Goal: Check status: Check status

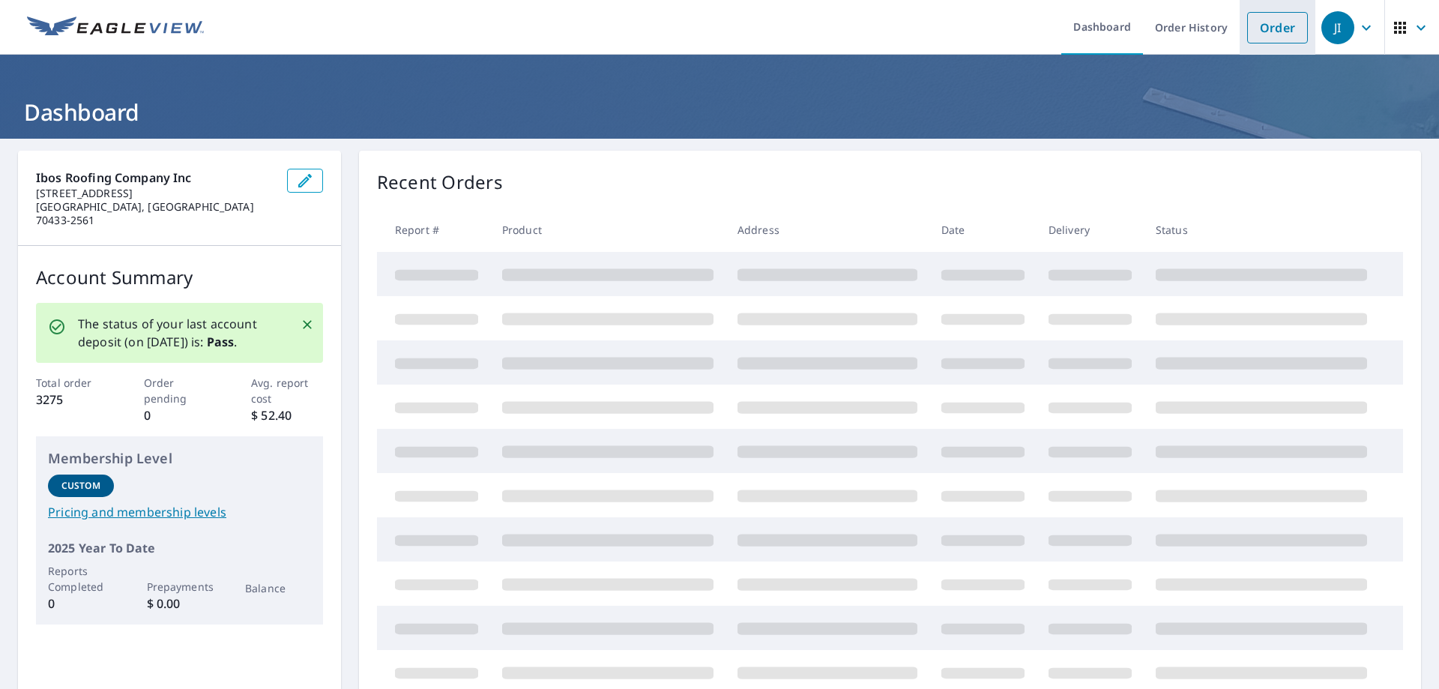
click at [1257, 25] on link "Order" at bounding box center [1277, 27] width 61 height 31
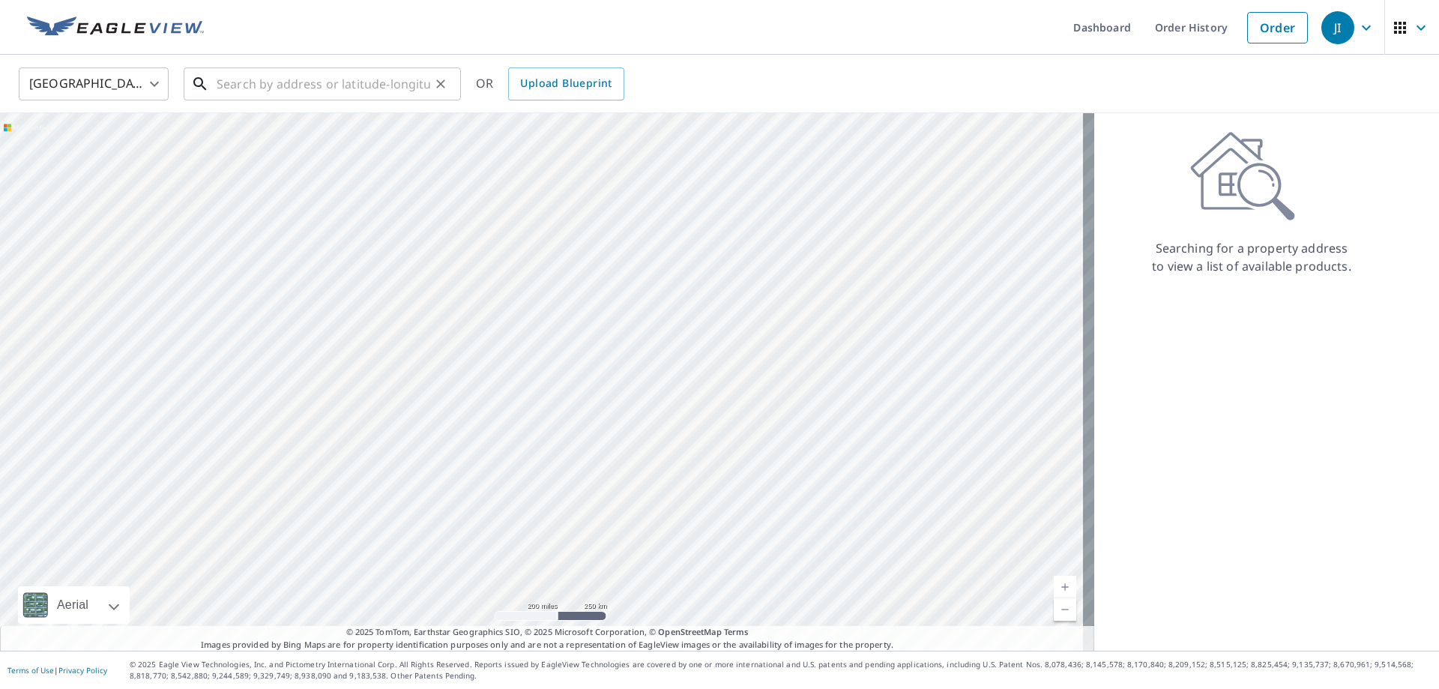
click at [225, 79] on input "text" at bounding box center [324, 84] width 214 height 42
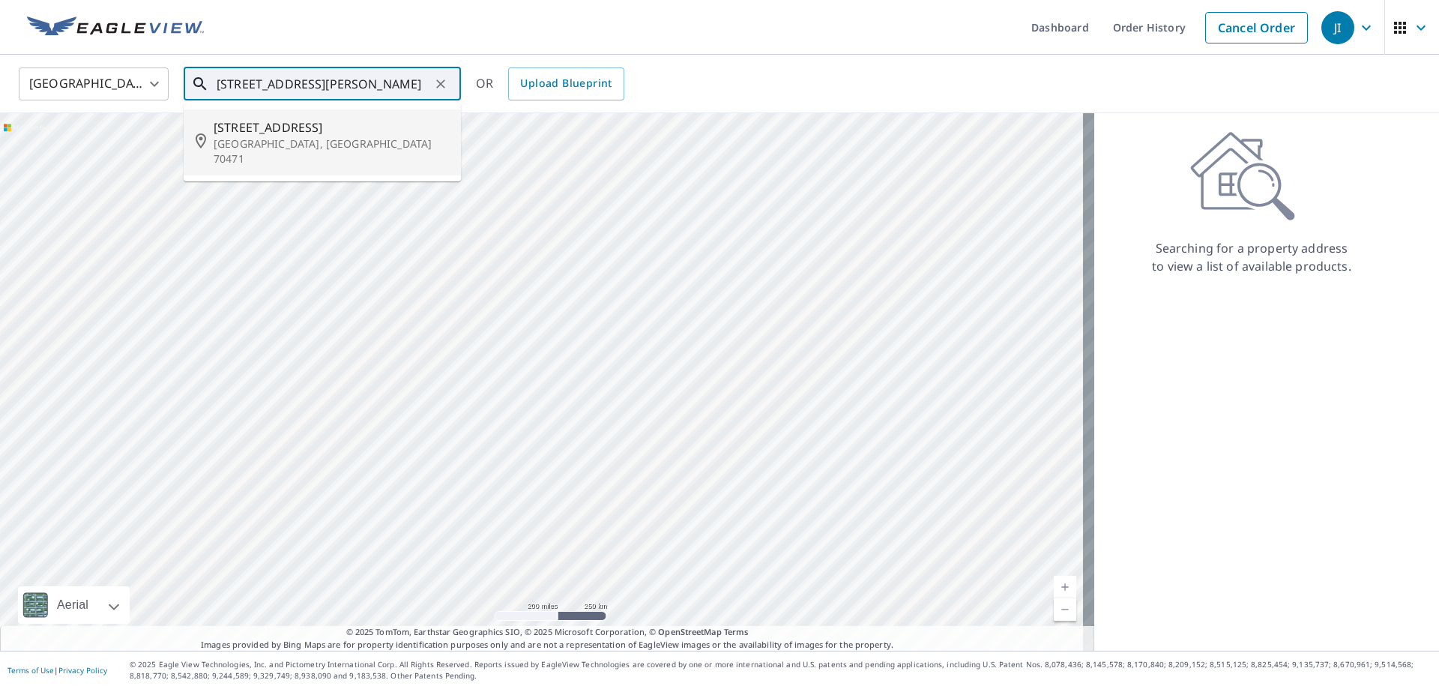
click at [305, 136] on p "[GEOGRAPHIC_DATA], [GEOGRAPHIC_DATA] 70471" at bounding box center [331, 151] width 235 height 30
type input "[STREET_ADDRESS][PERSON_NAME]"
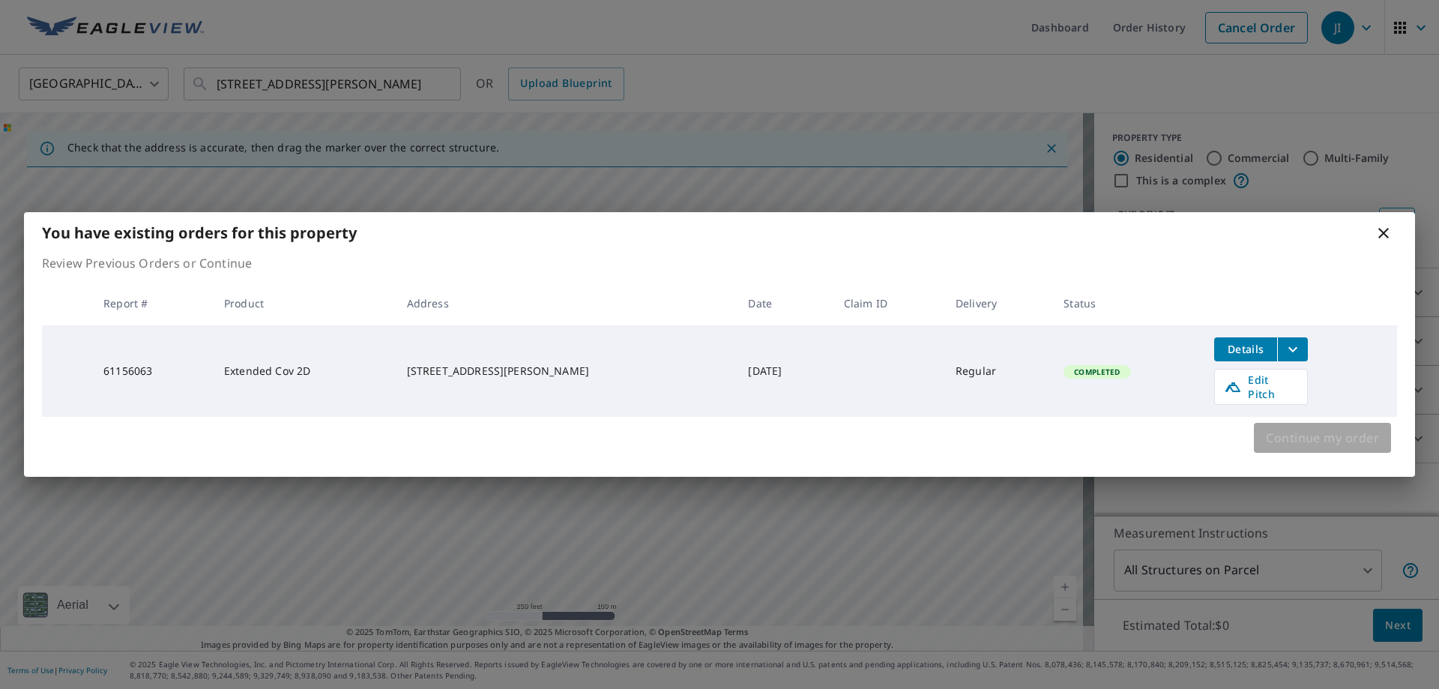
click at [1272, 427] on span "Continue my order" at bounding box center [1322, 437] width 113 height 21
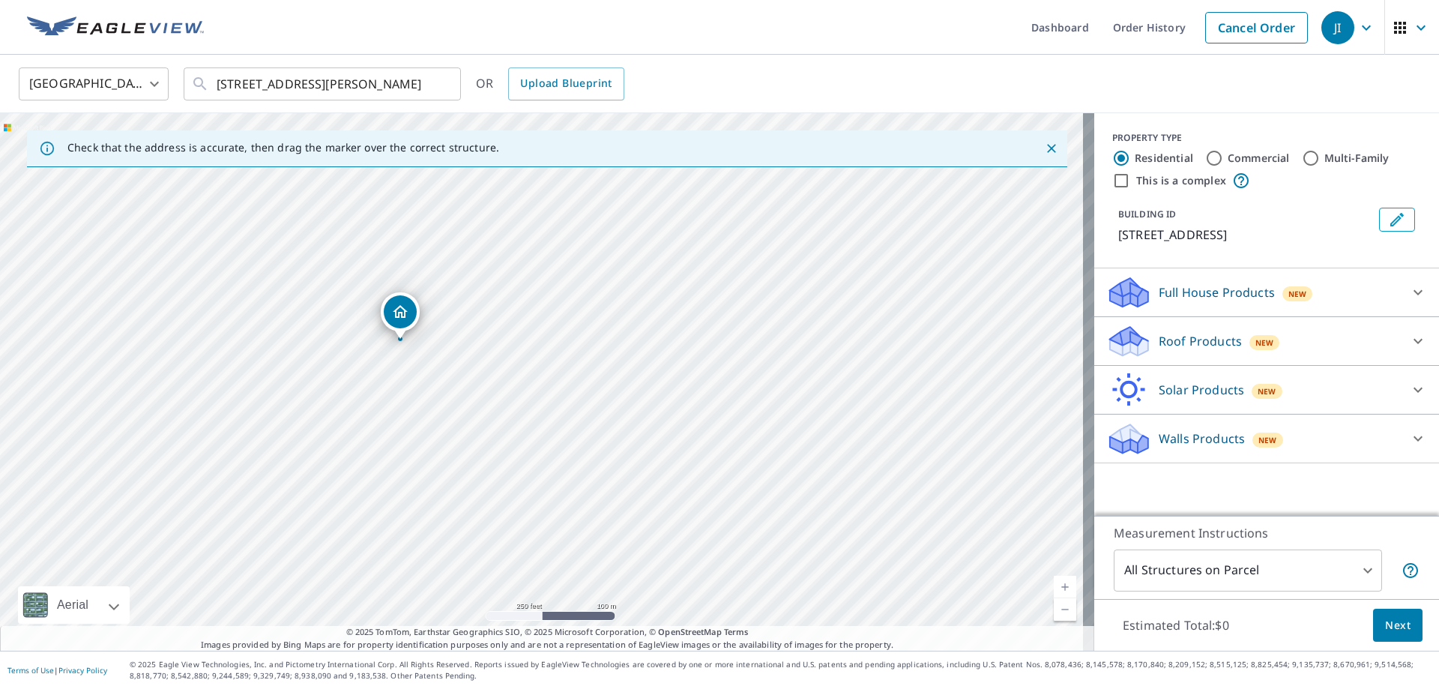
click at [1398, 619] on span "Next" at bounding box center [1397, 625] width 25 height 19
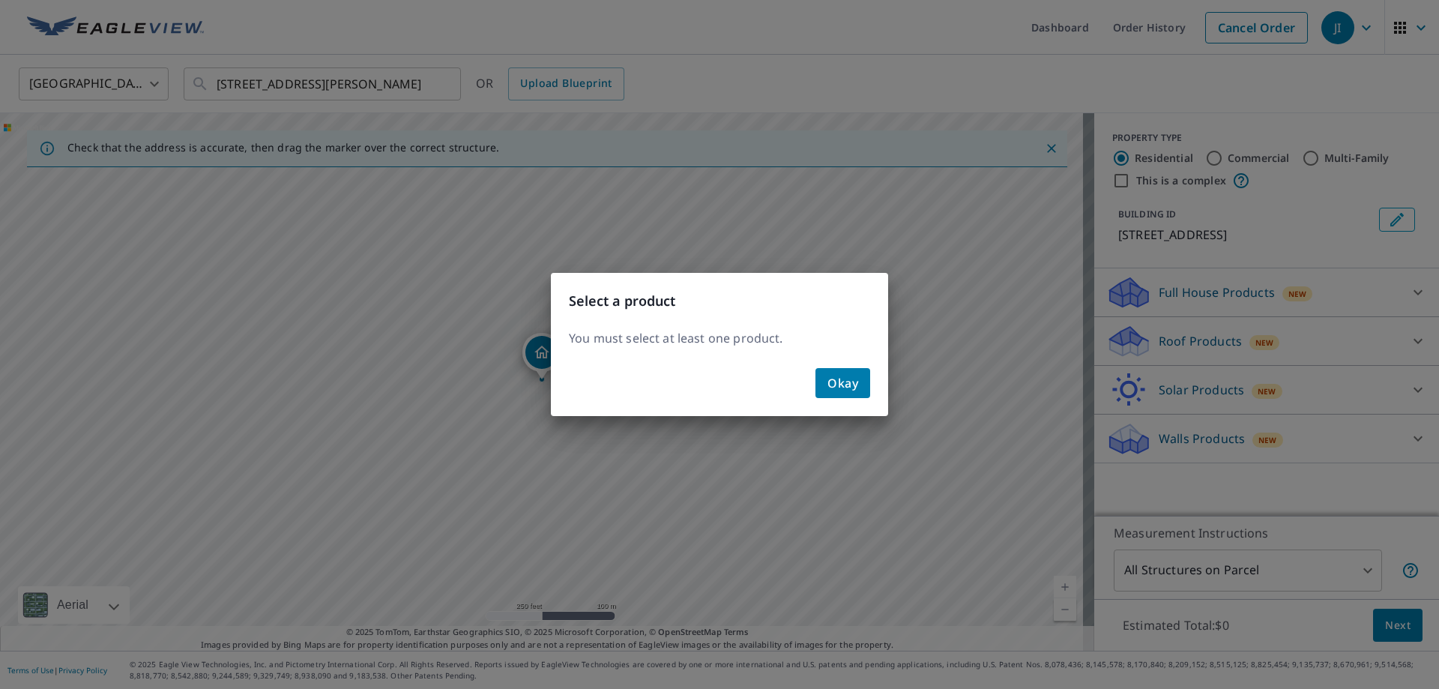
click at [850, 384] on span "Okay" at bounding box center [842, 383] width 31 height 21
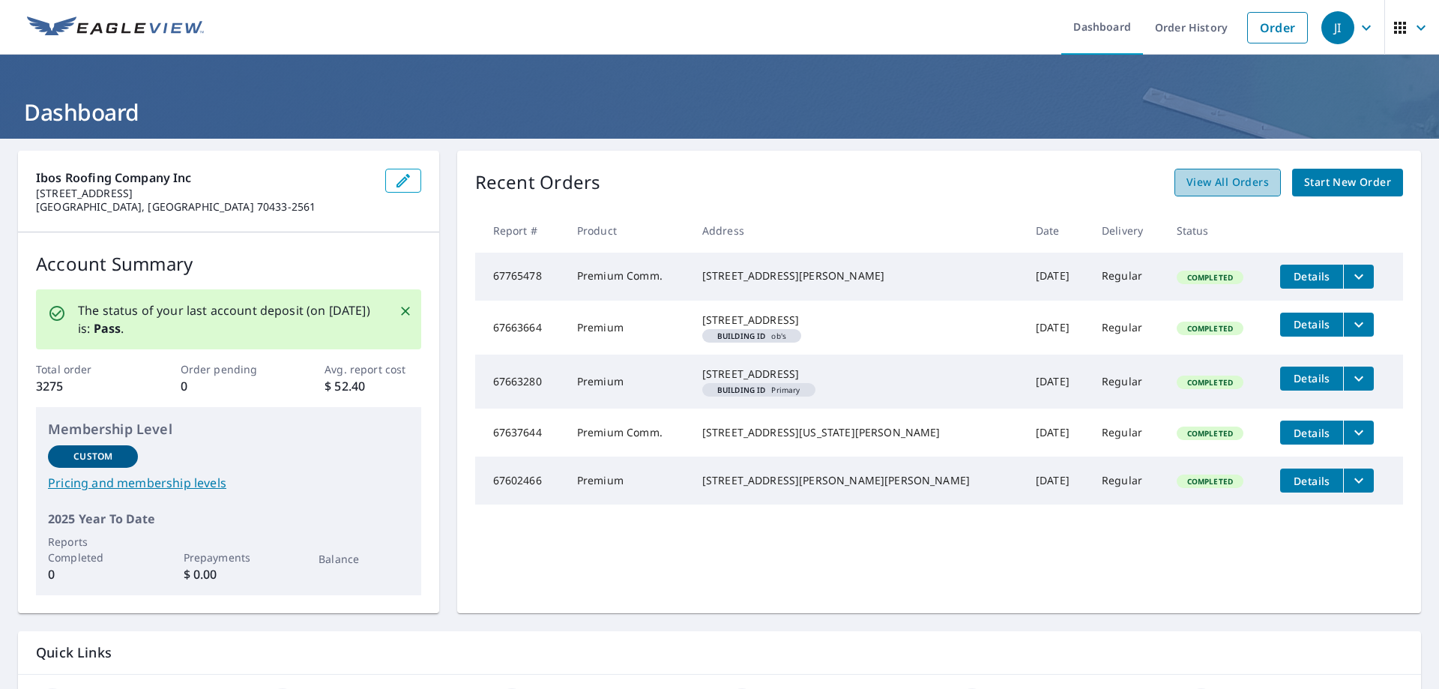
click at [1210, 183] on span "View All Orders" at bounding box center [1228, 182] width 82 height 19
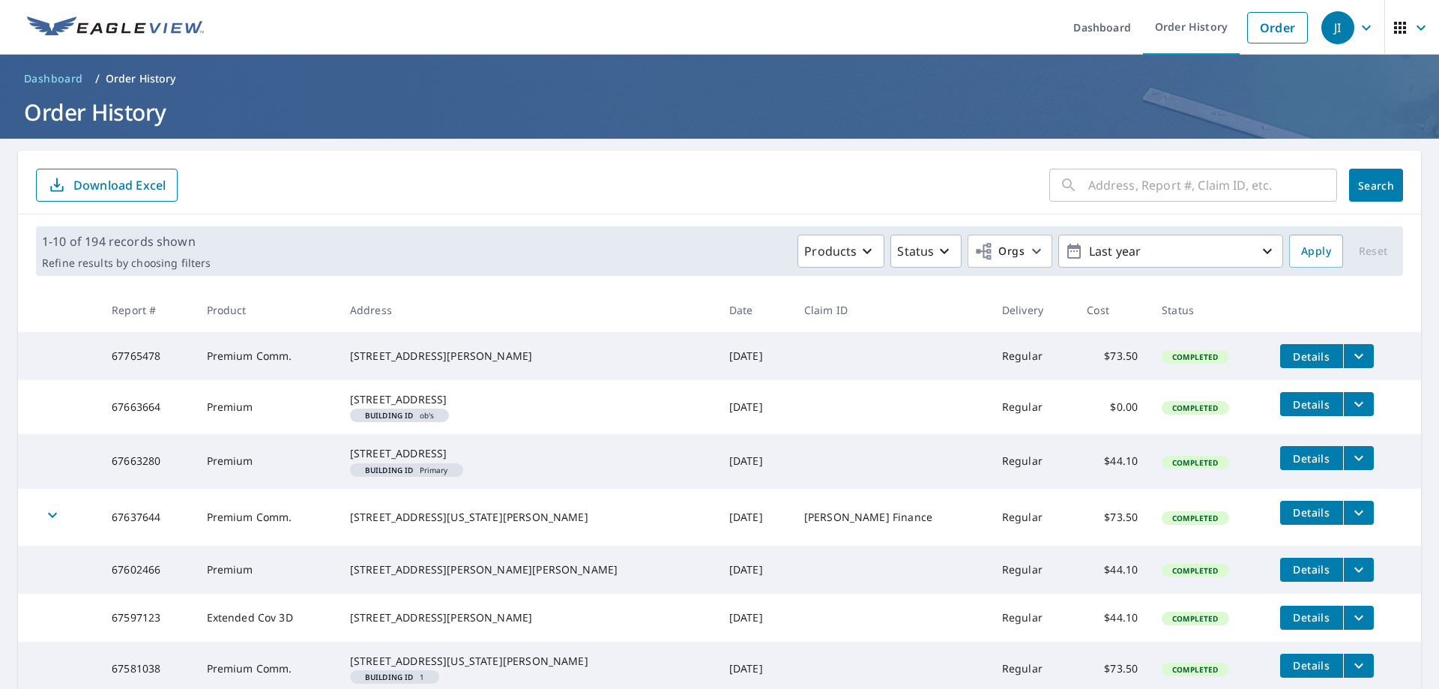
click at [1100, 189] on input "text" at bounding box center [1212, 185] width 249 height 42
type input "[STREET_ADDRESS][PERSON_NAME]"
click button "Search" at bounding box center [1376, 185] width 54 height 33
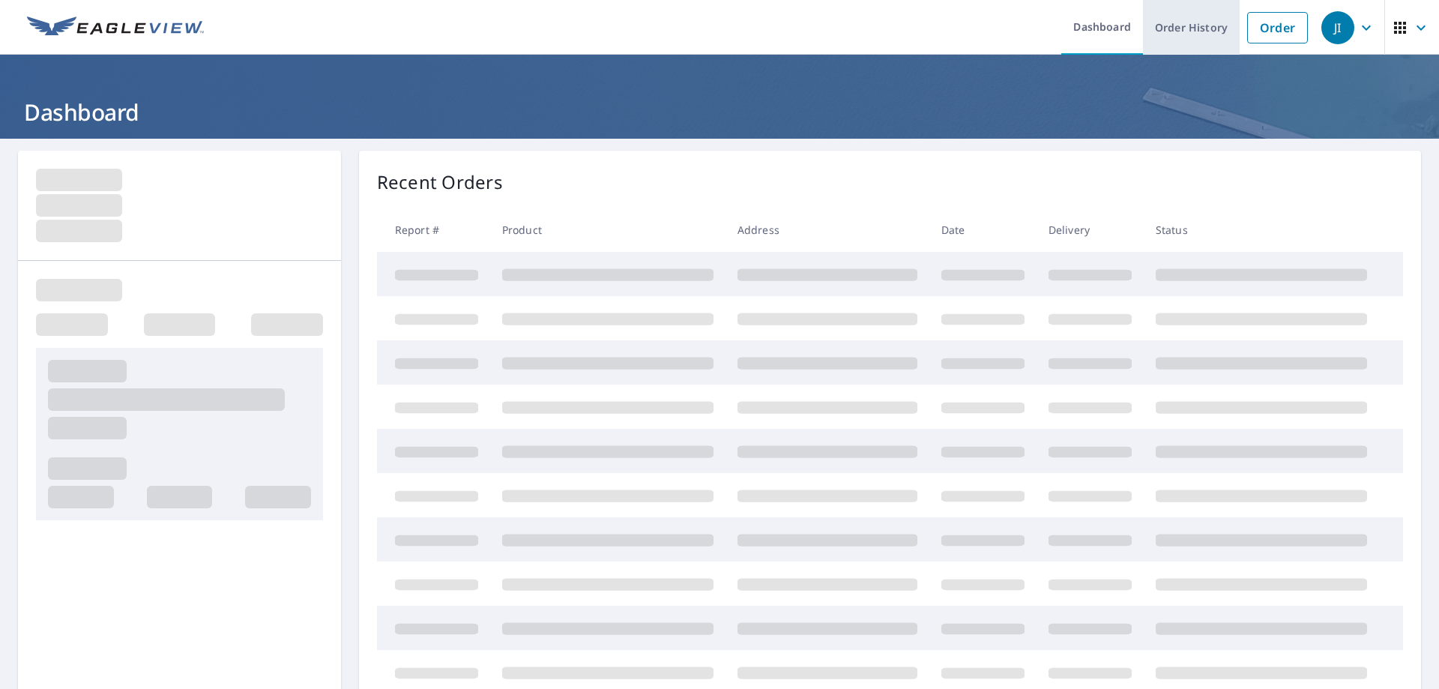
click at [1154, 27] on link "Order History" at bounding box center [1191, 27] width 97 height 55
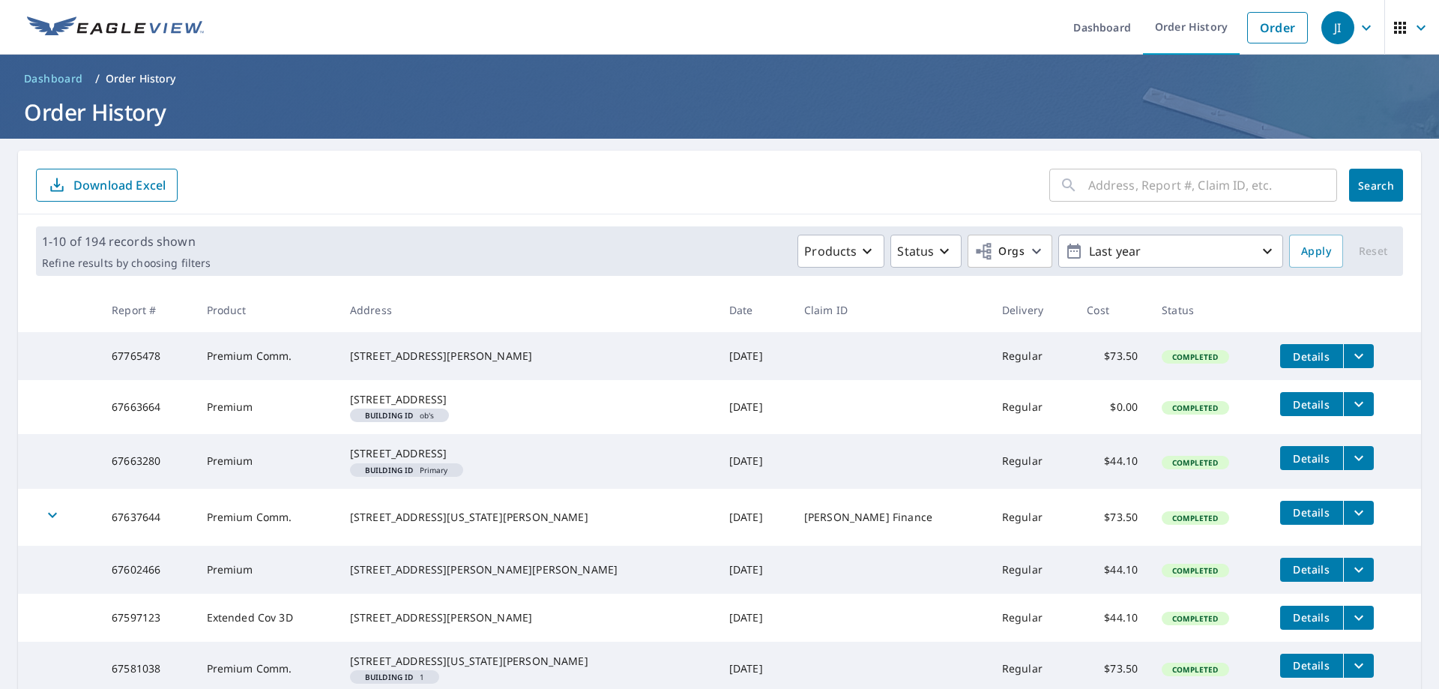
click at [1124, 187] on input "text" at bounding box center [1212, 185] width 249 height 42
type input "[STREET_ADDRESS][PERSON_NAME]"
click at [1369, 190] on span "Search" at bounding box center [1376, 185] width 30 height 14
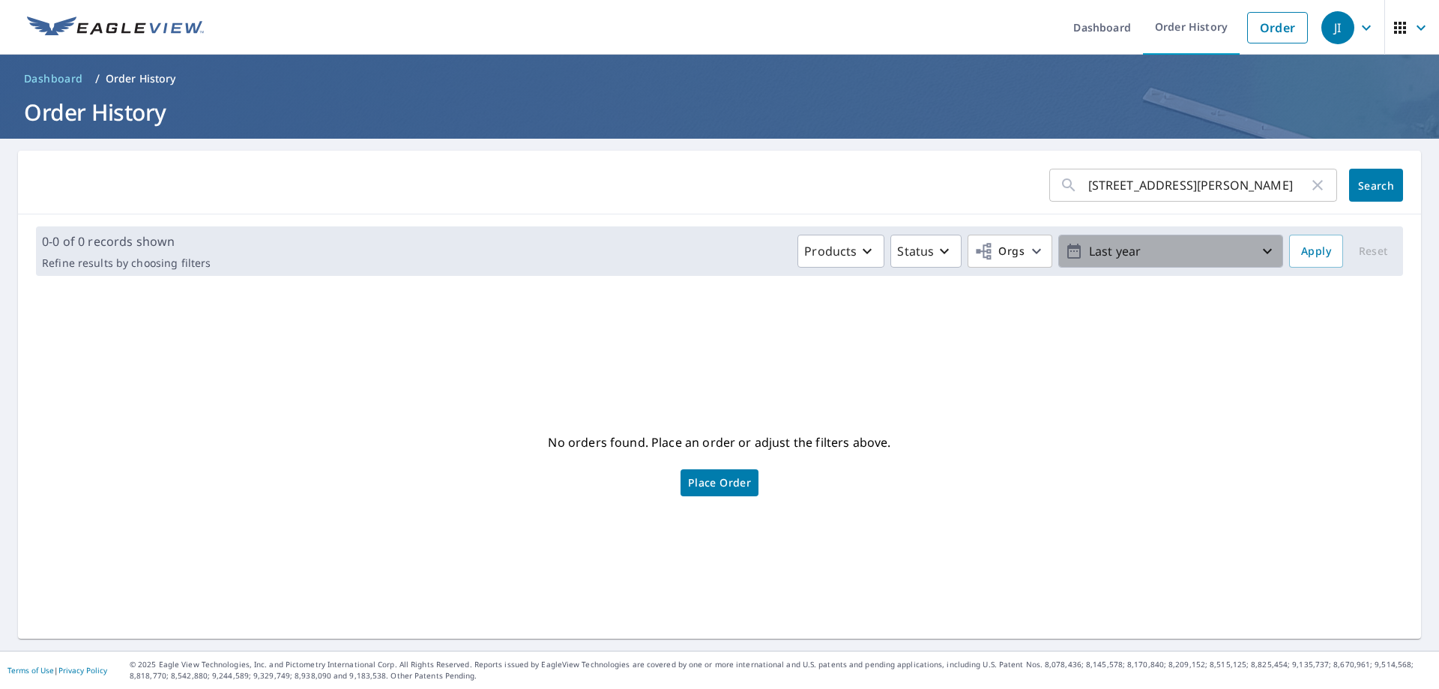
click at [1263, 249] on icon "button" at bounding box center [1267, 251] width 18 height 18
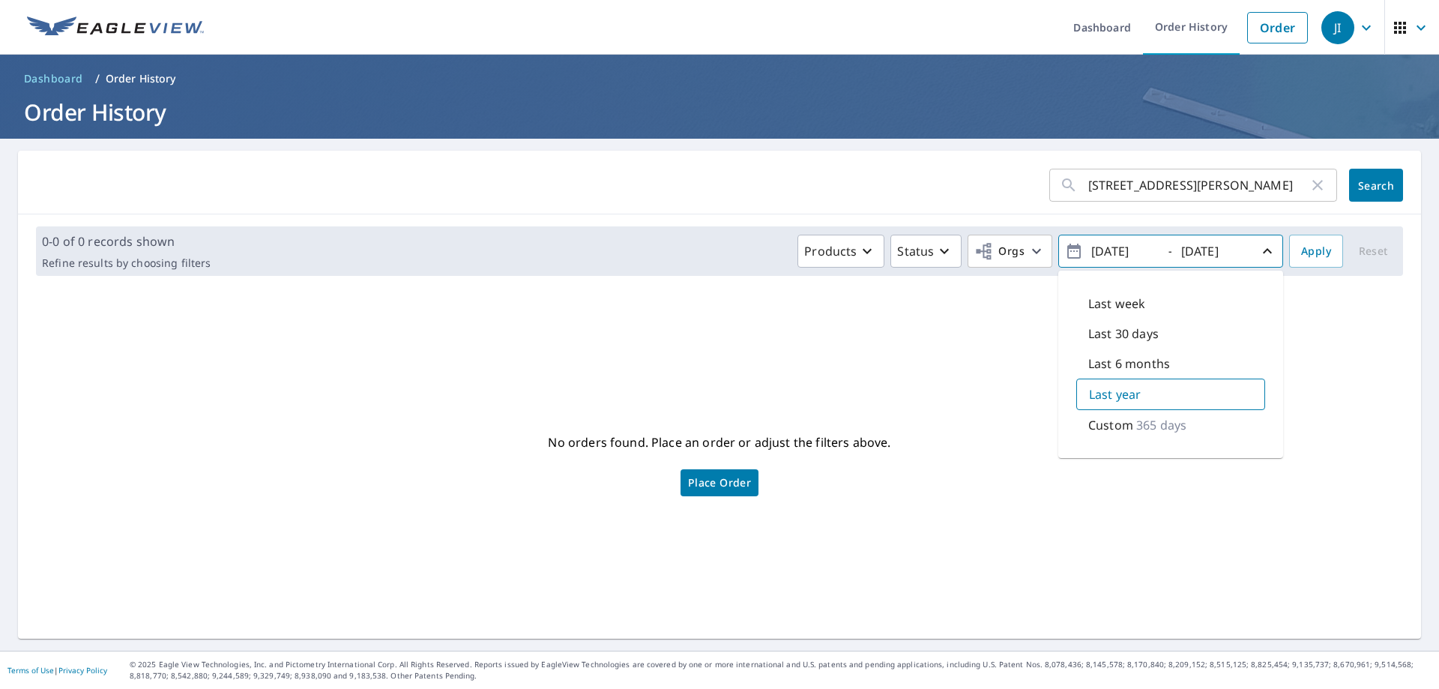
click at [1065, 255] on icon "button" at bounding box center [1074, 251] width 18 height 18
drag, startPoint x: 1062, startPoint y: 255, endPoint x: 1074, endPoint y: 255, distance: 12.0
click at [1074, 255] on span "2024/10/08 - 2025/10/08" at bounding box center [1170, 251] width 211 height 26
click at [1153, 251] on span "2024/10/08 - 2025/10/08" at bounding box center [1170, 251] width 211 height 26
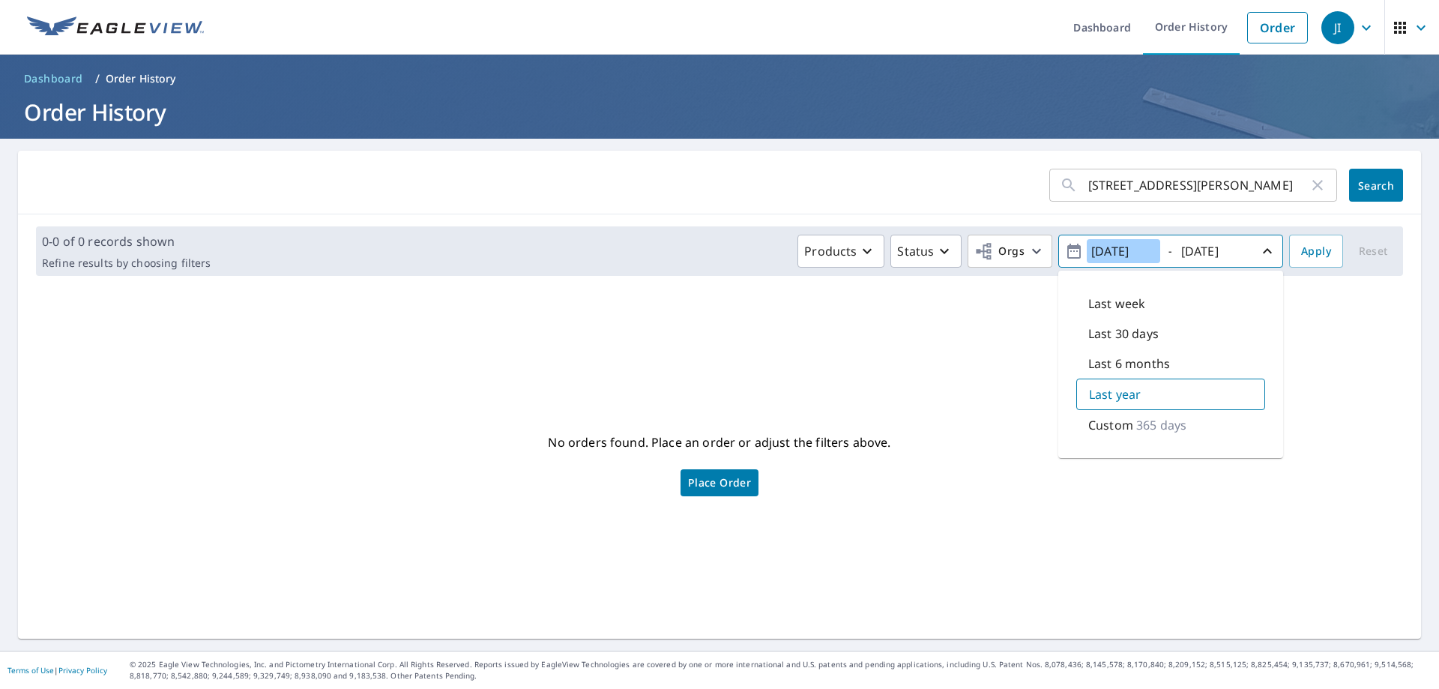
click at [1148, 251] on input "2024/10/08" at bounding box center [1123, 251] width 73 height 24
click at [1108, 253] on input "2024/10/08" at bounding box center [1123, 251] width 73 height 24
type input "2023/10/08"
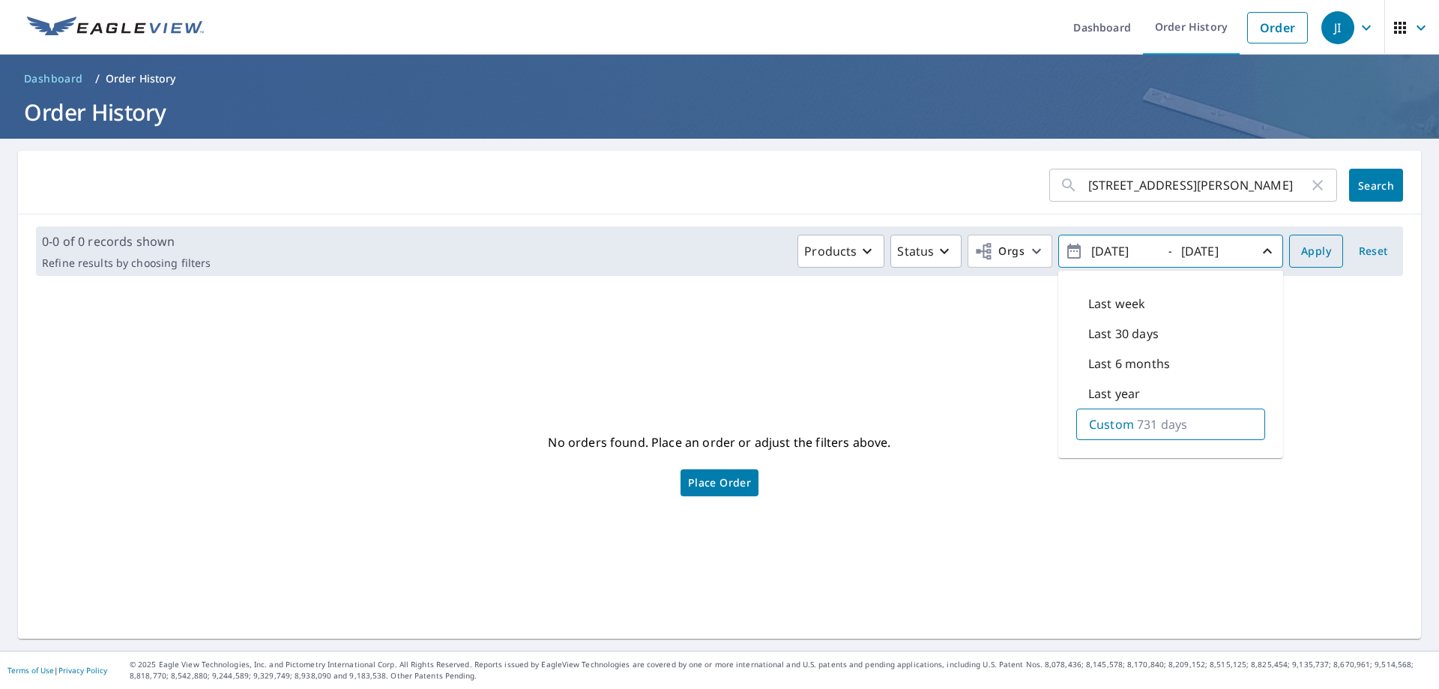
click at [1313, 250] on span "Apply" at bounding box center [1316, 251] width 30 height 19
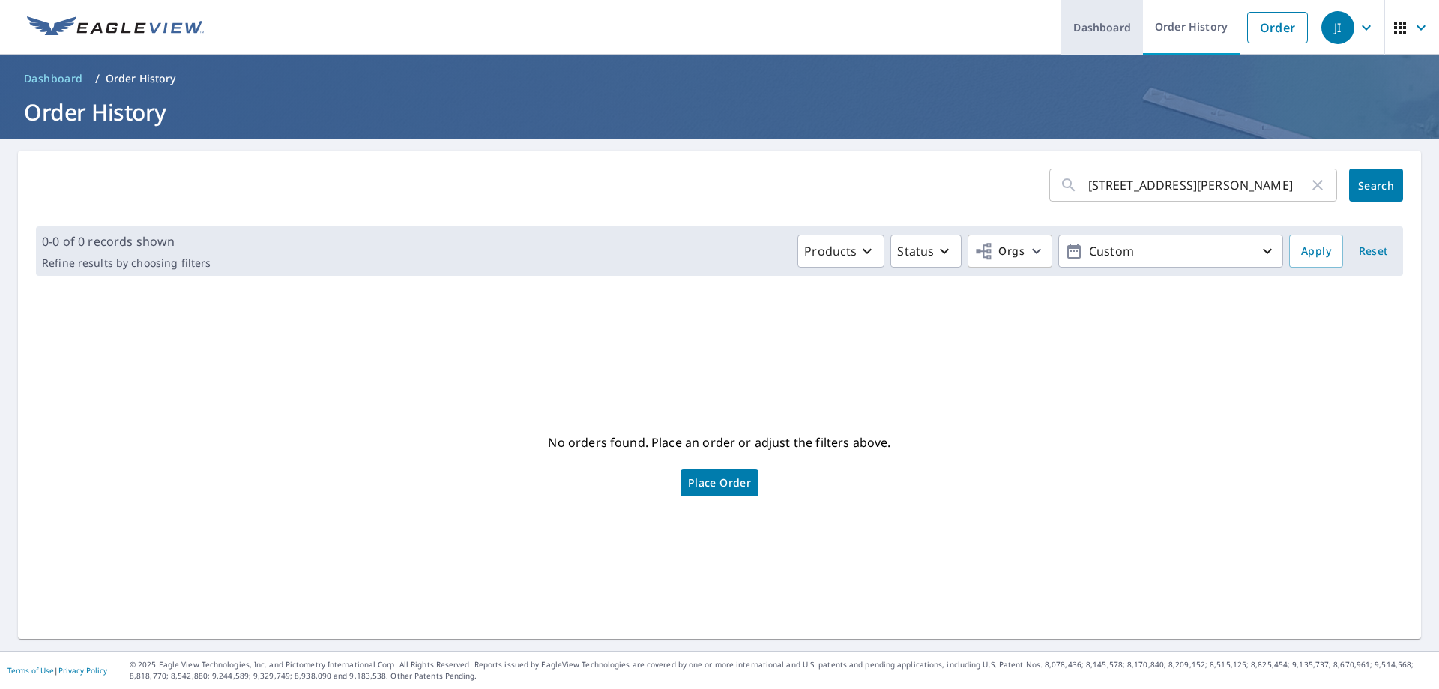
click at [1086, 25] on link "Dashboard" at bounding box center [1102, 27] width 82 height 55
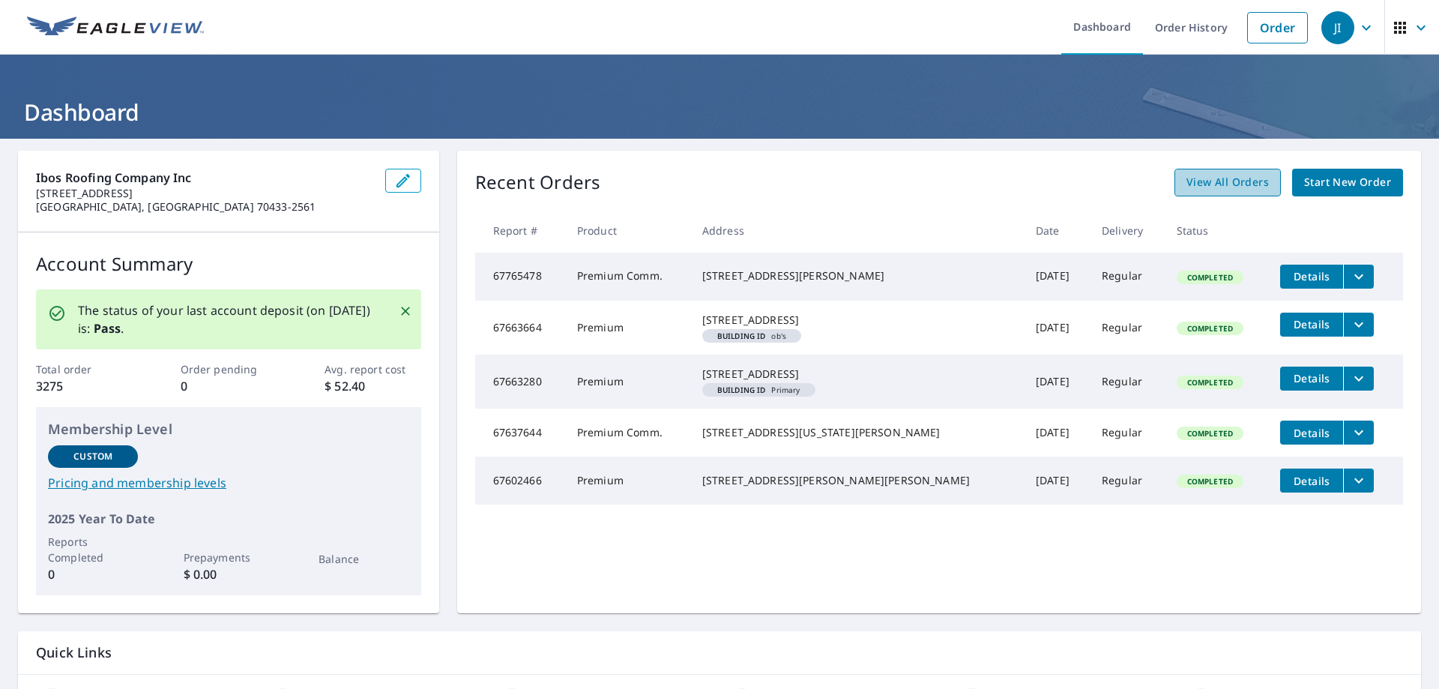
click at [1218, 187] on span "View All Orders" at bounding box center [1228, 182] width 82 height 19
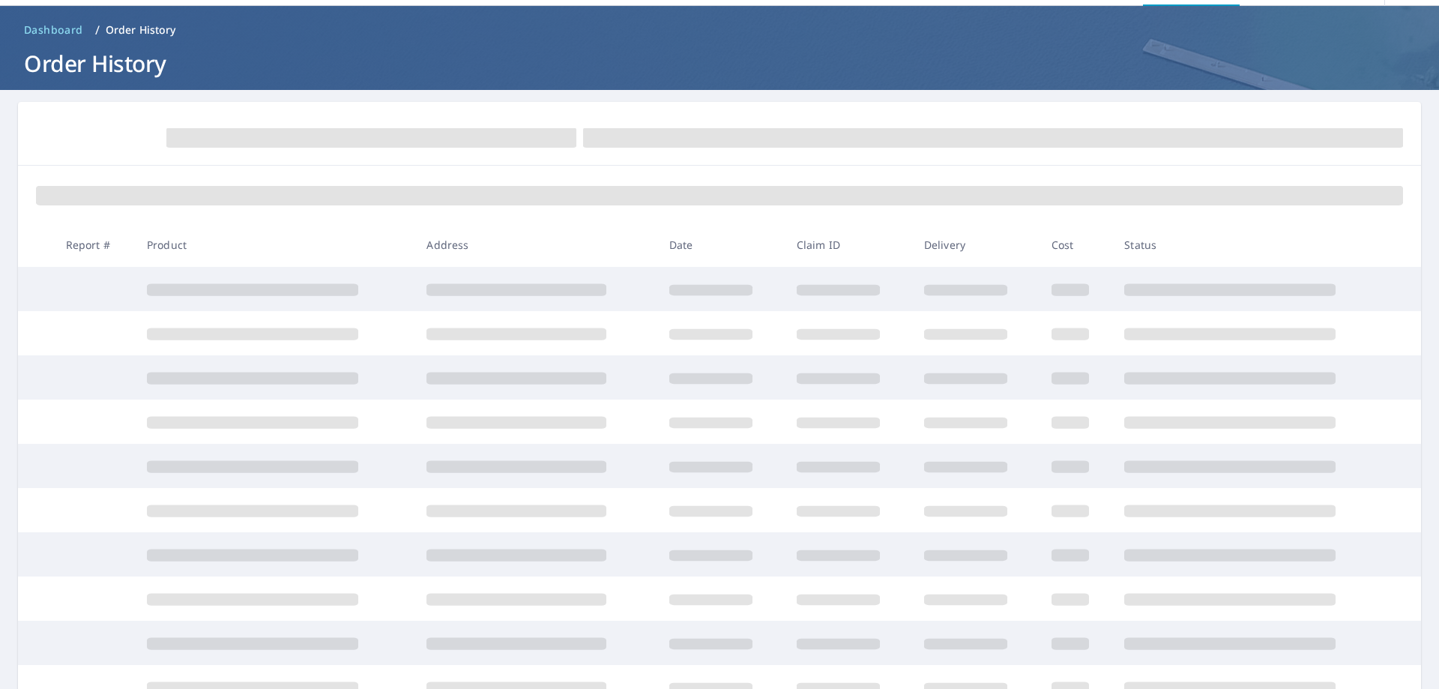
scroll to position [75, 0]
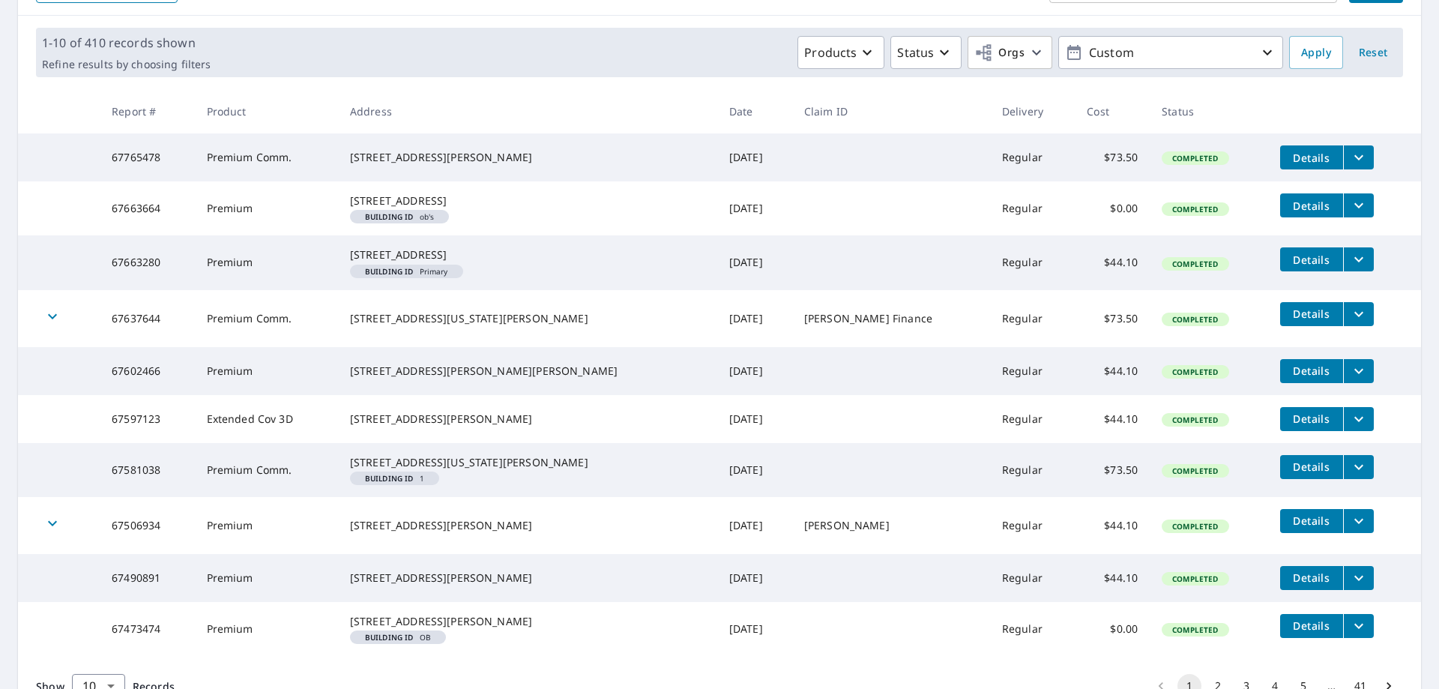
scroll to position [360, 0]
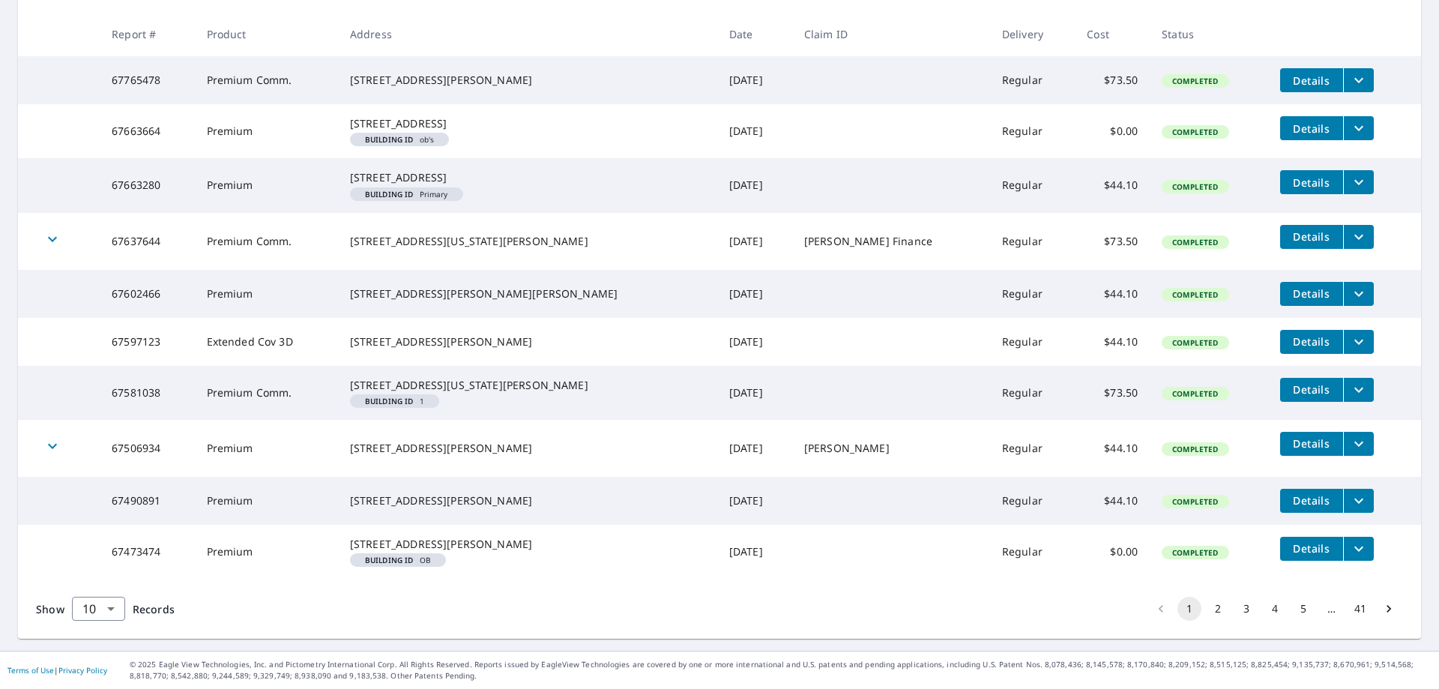
click at [1348, 605] on button "41" at bounding box center [1360, 609] width 24 height 24
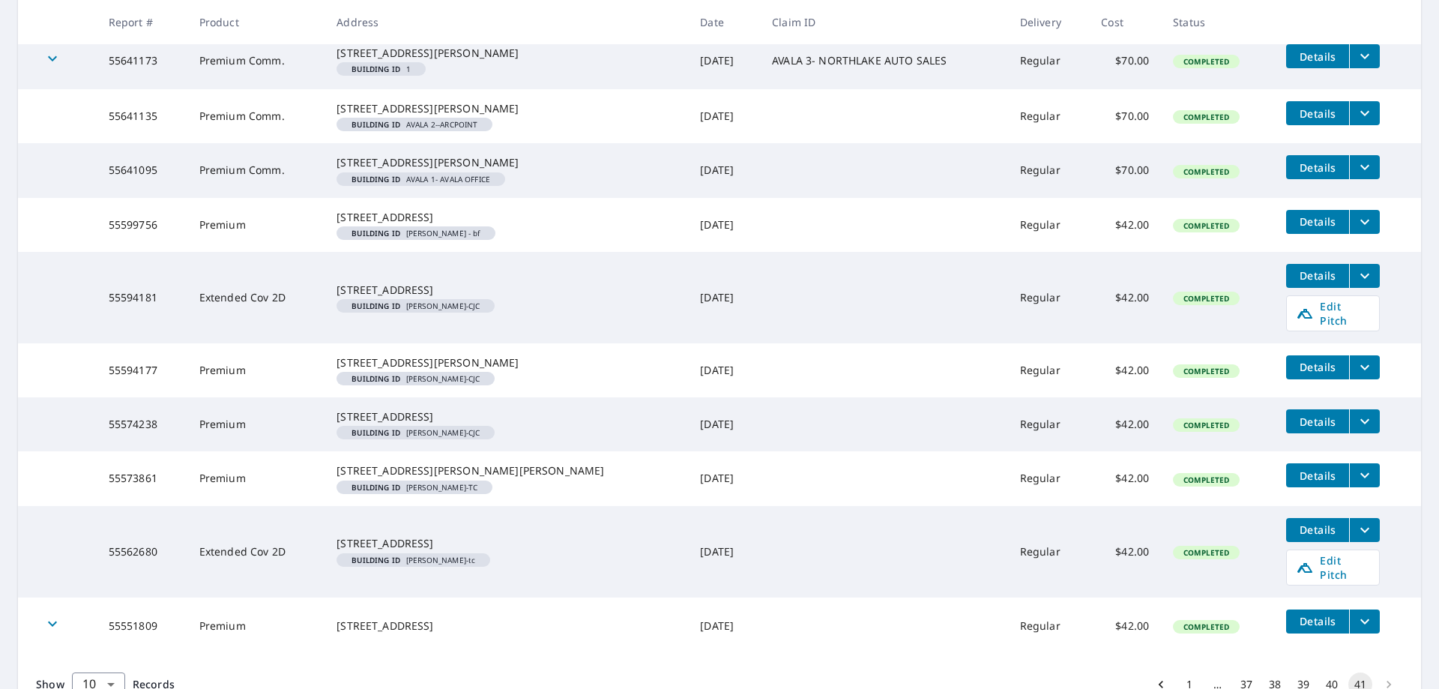
scroll to position [456, 0]
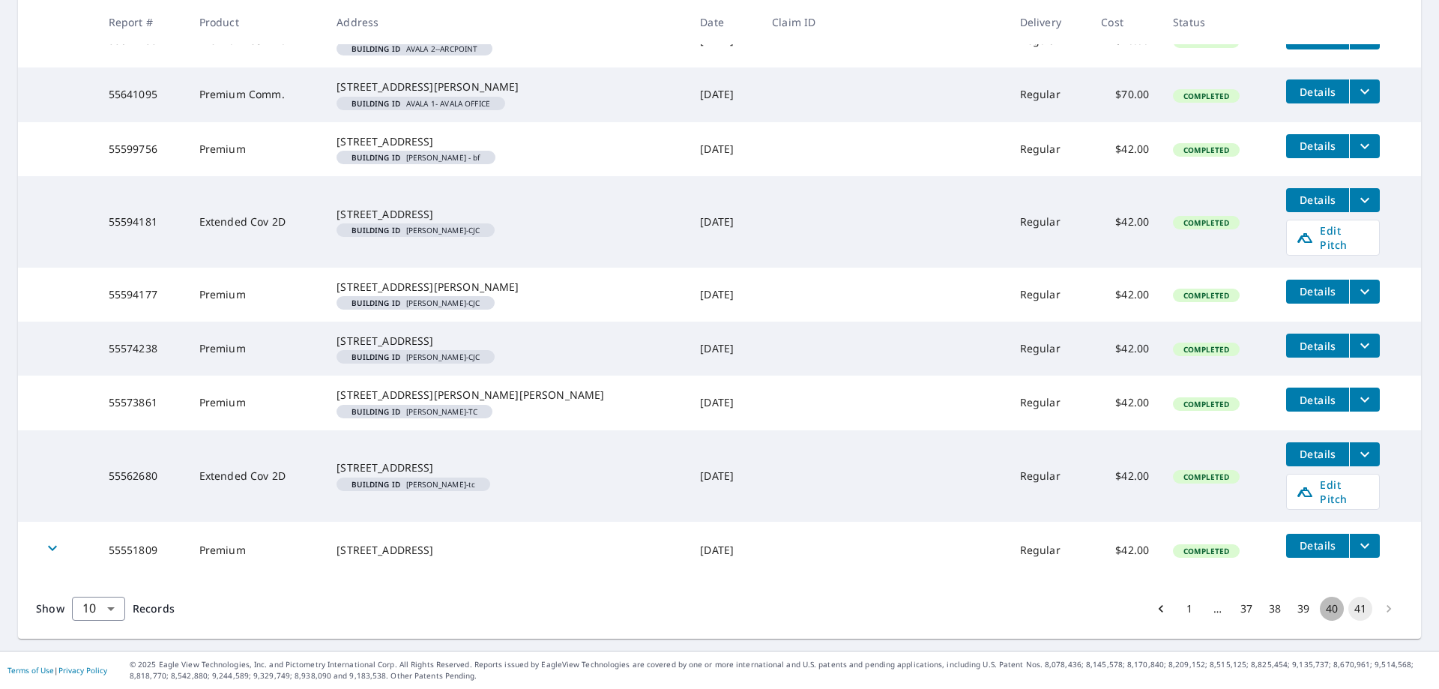
click at [1321, 604] on button "40" at bounding box center [1332, 609] width 24 height 24
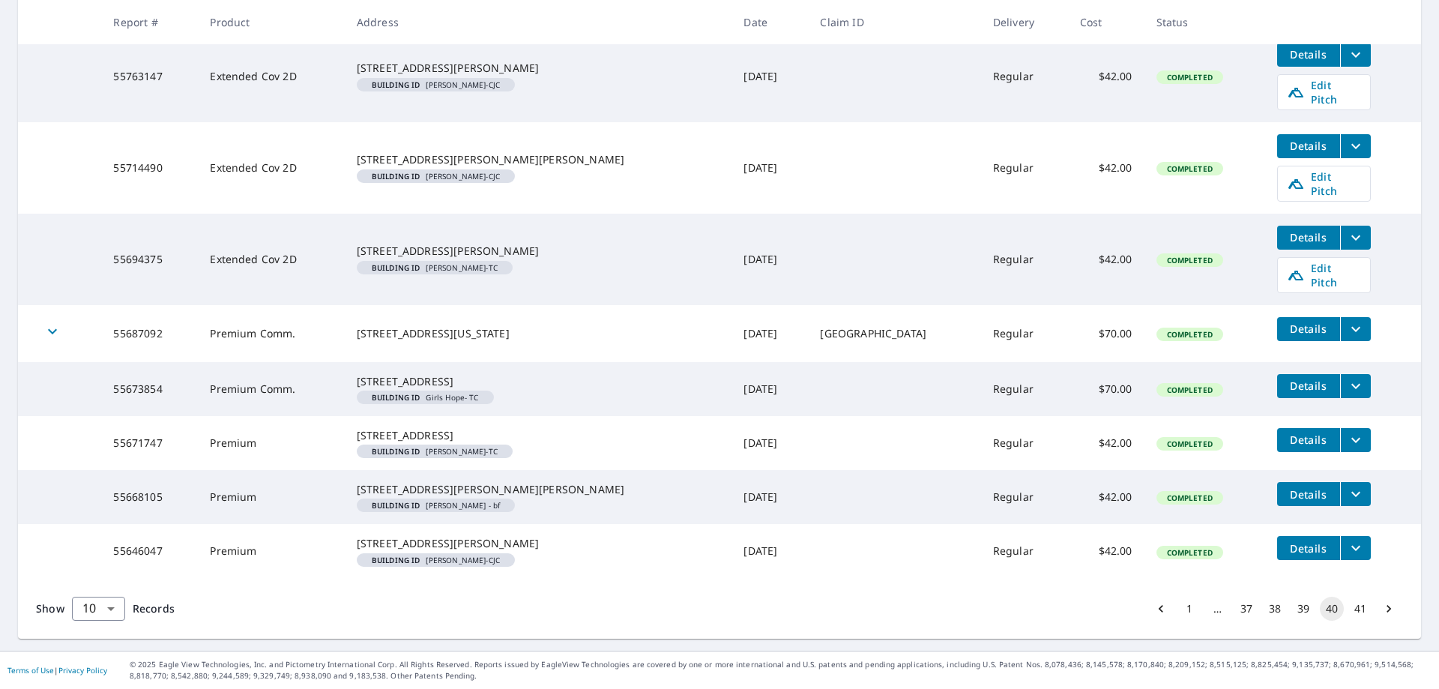
scroll to position [450, 0]
click at [1263, 621] on button "38" at bounding box center [1275, 609] width 24 height 24
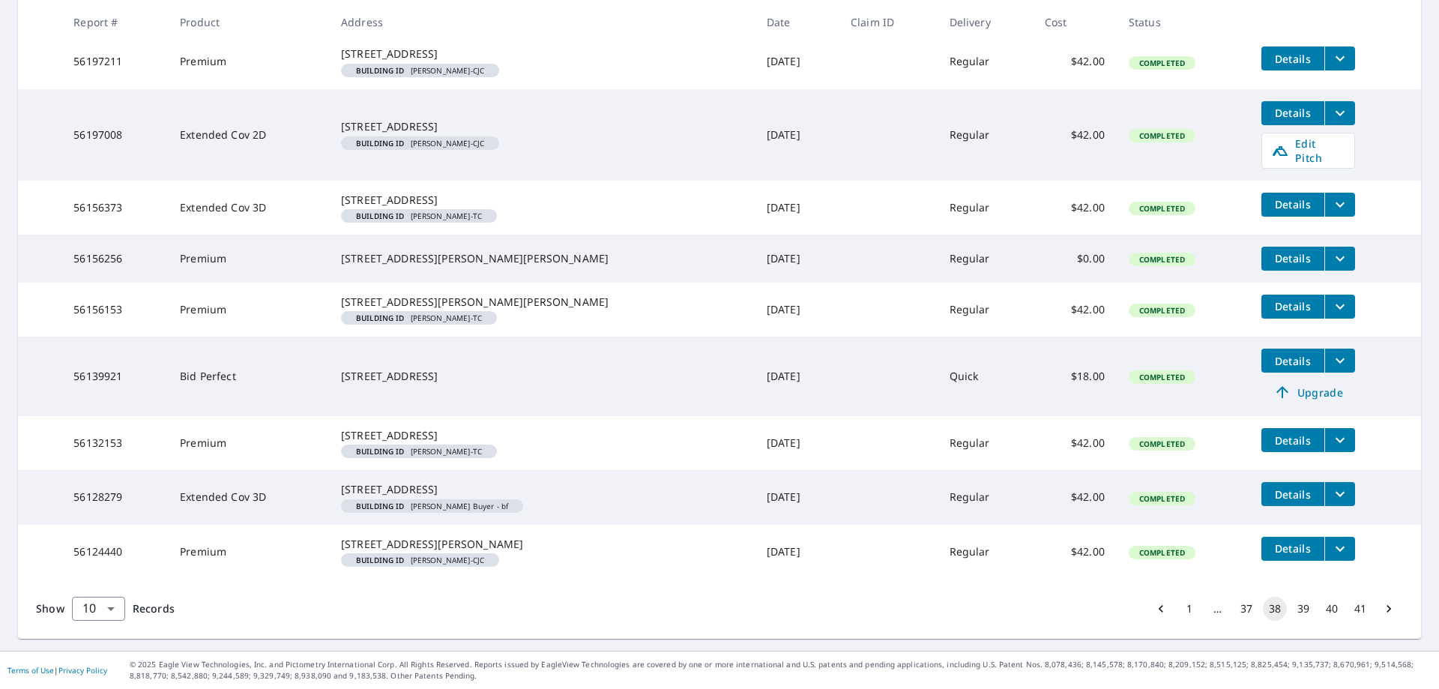
scroll to position [452, 0]
click at [1212, 612] on div "…" at bounding box center [1218, 608] width 24 height 15
click at [1206, 612] on div "…" at bounding box center [1218, 608] width 24 height 15
click at [1154, 604] on icon "Go to previous page" at bounding box center [1161, 608] width 15 height 15
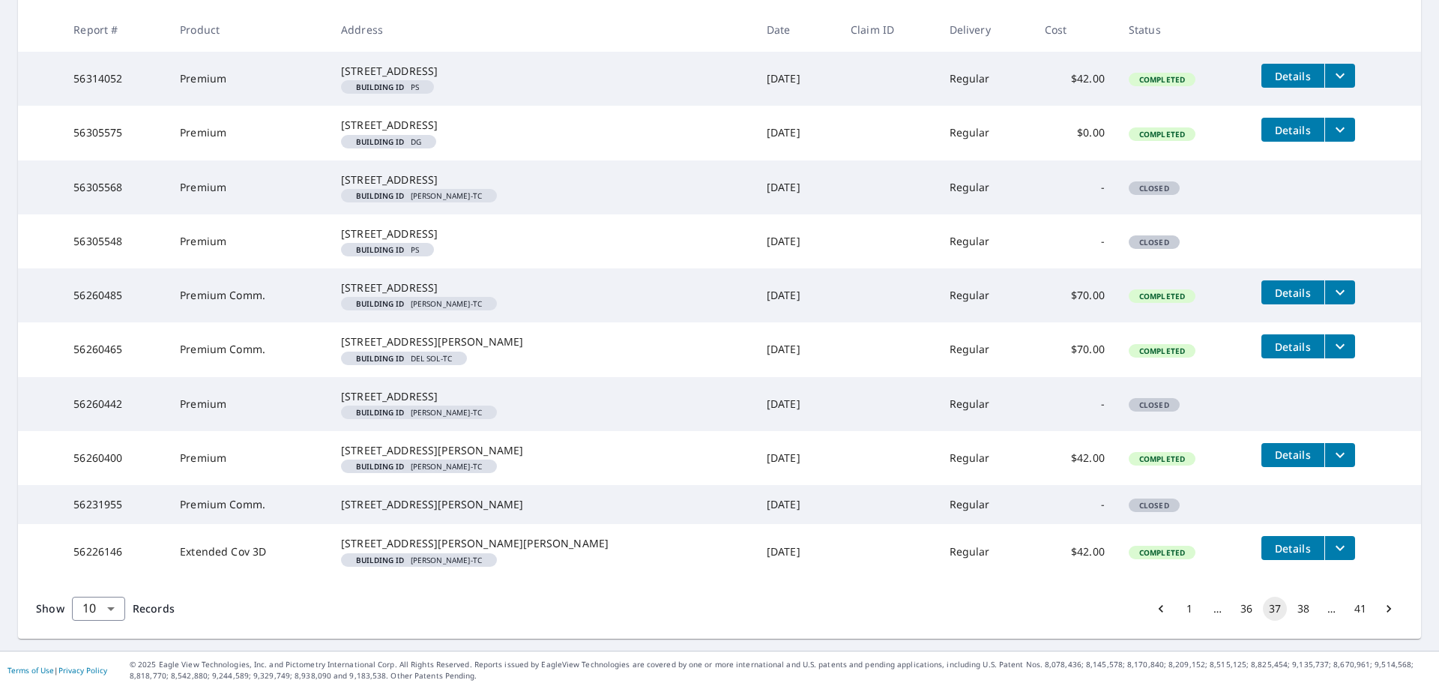
scroll to position [430, 0]
click at [1154, 611] on icon "Go to previous page" at bounding box center [1161, 608] width 15 height 15
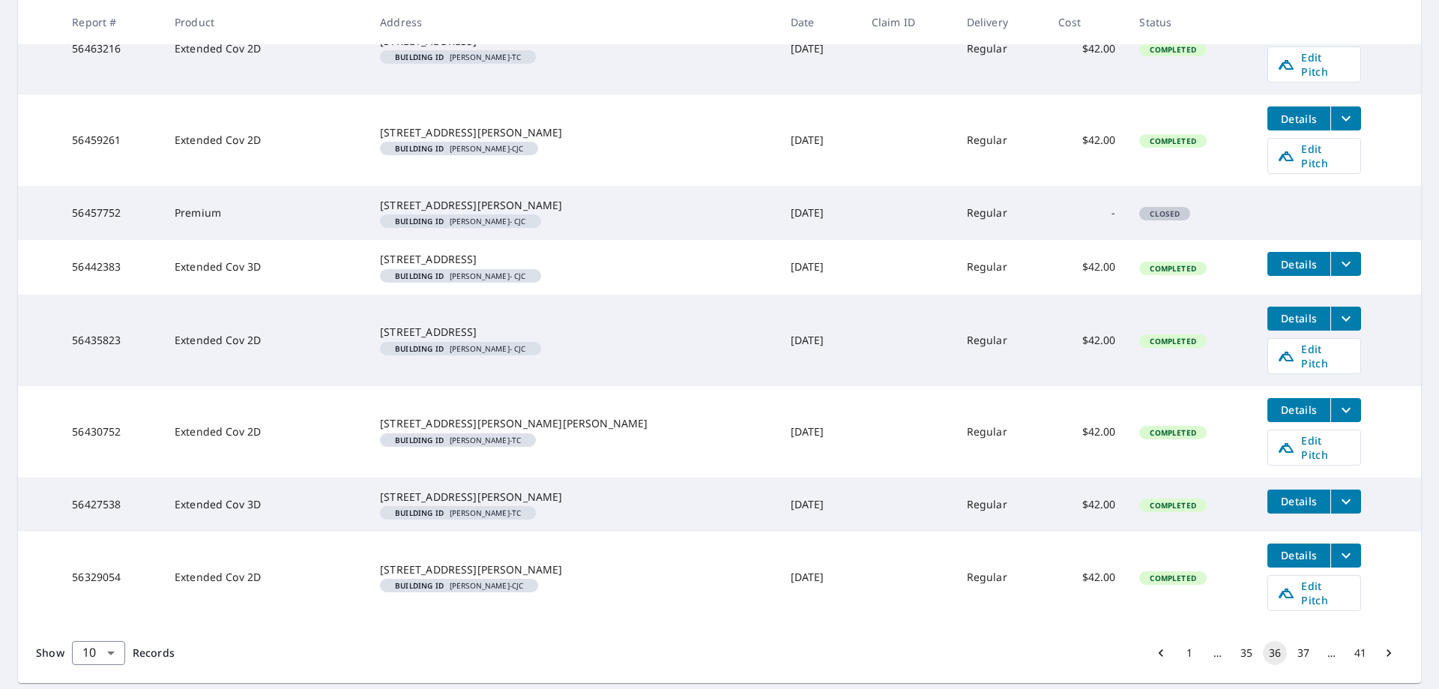
scroll to position [528, 0]
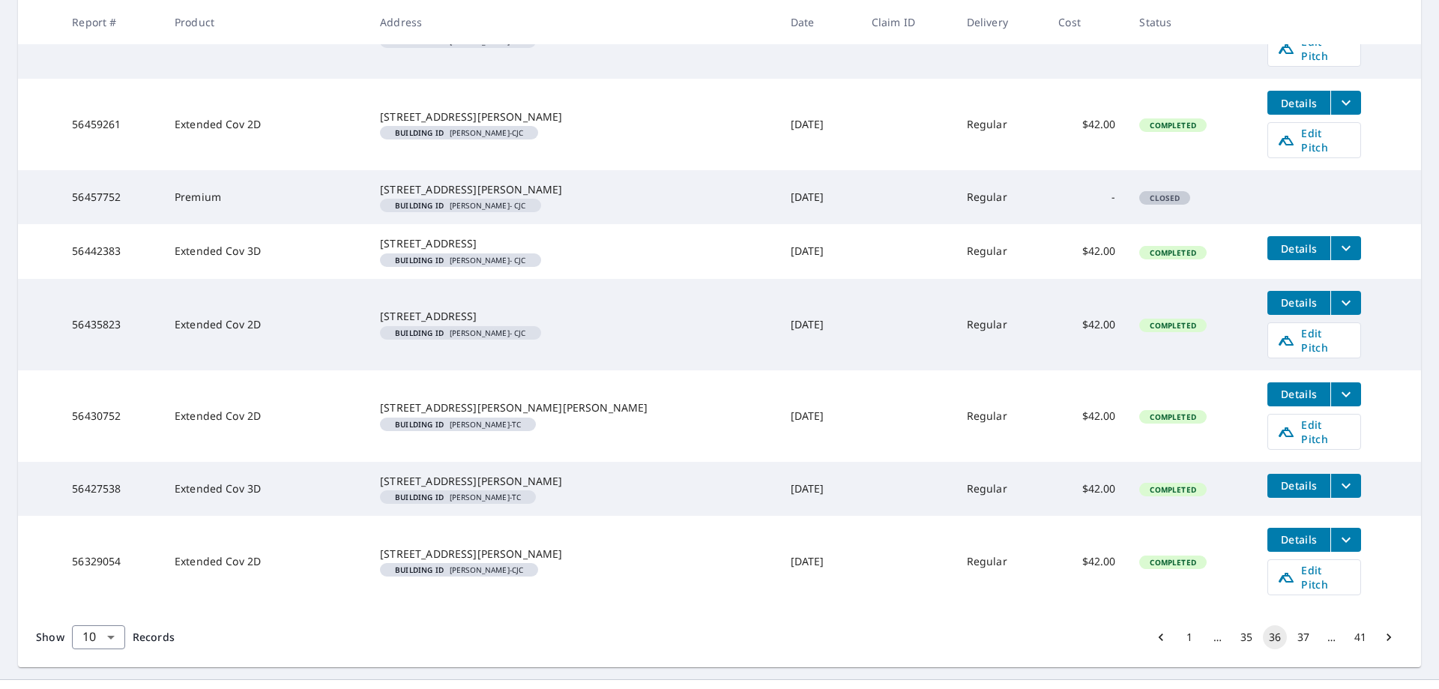
click at [1154, 630] on icon "Go to previous page" at bounding box center [1161, 637] width 15 height 15
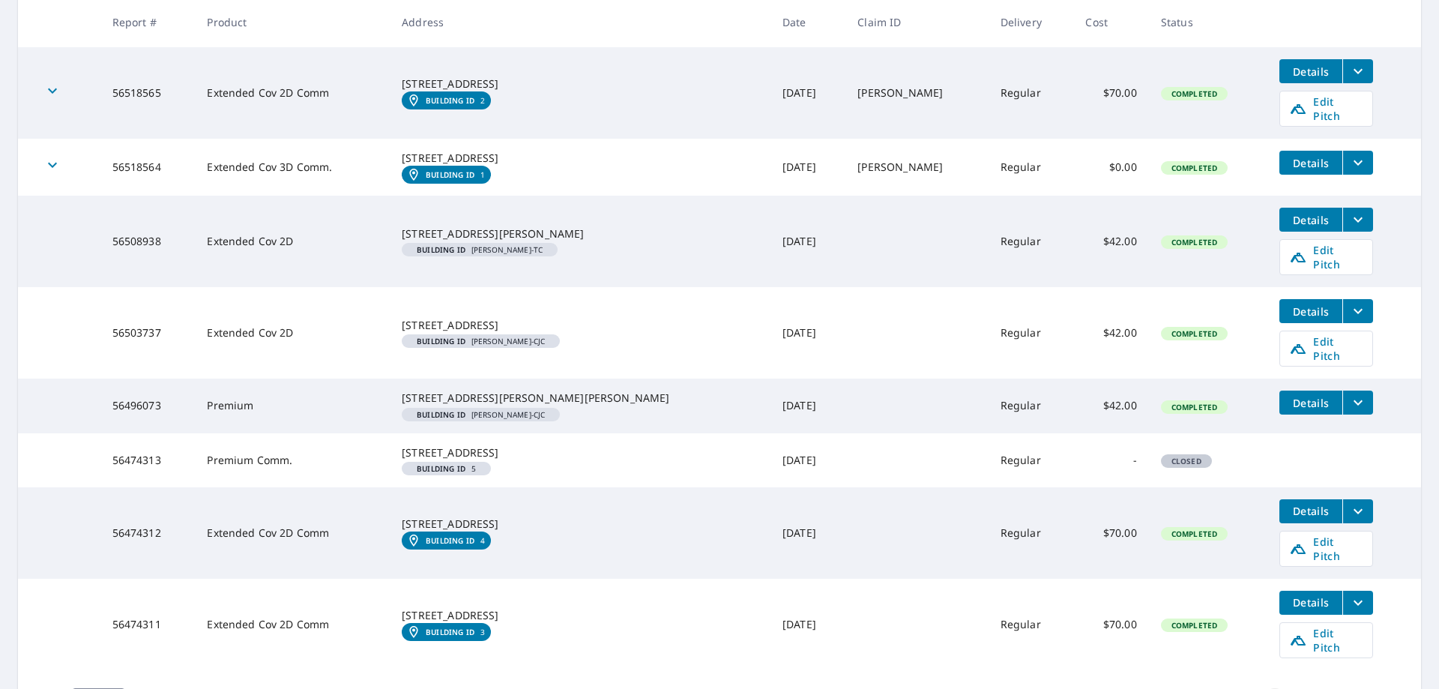
scroll to position [507, 0]
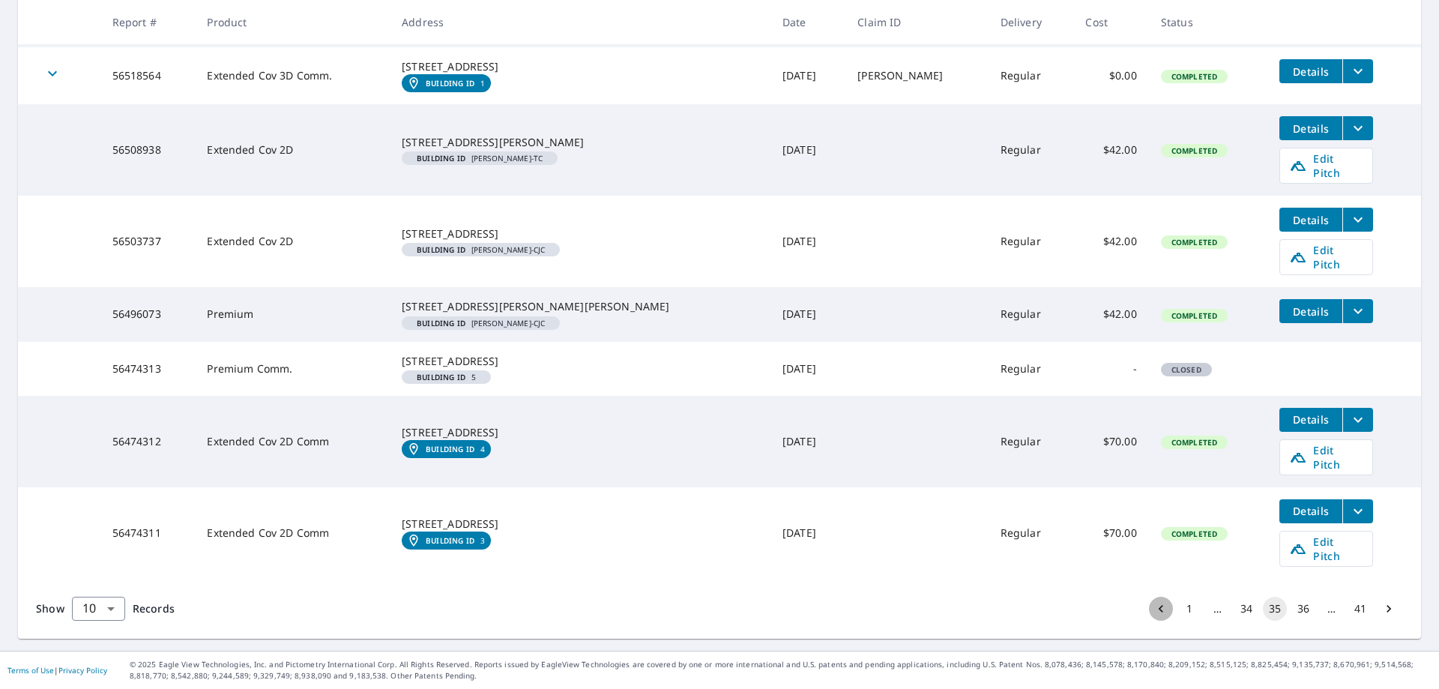
click at [1154, 610] on icon "Go to previous page" at bounding box center [1161, 608] width 15 height 15
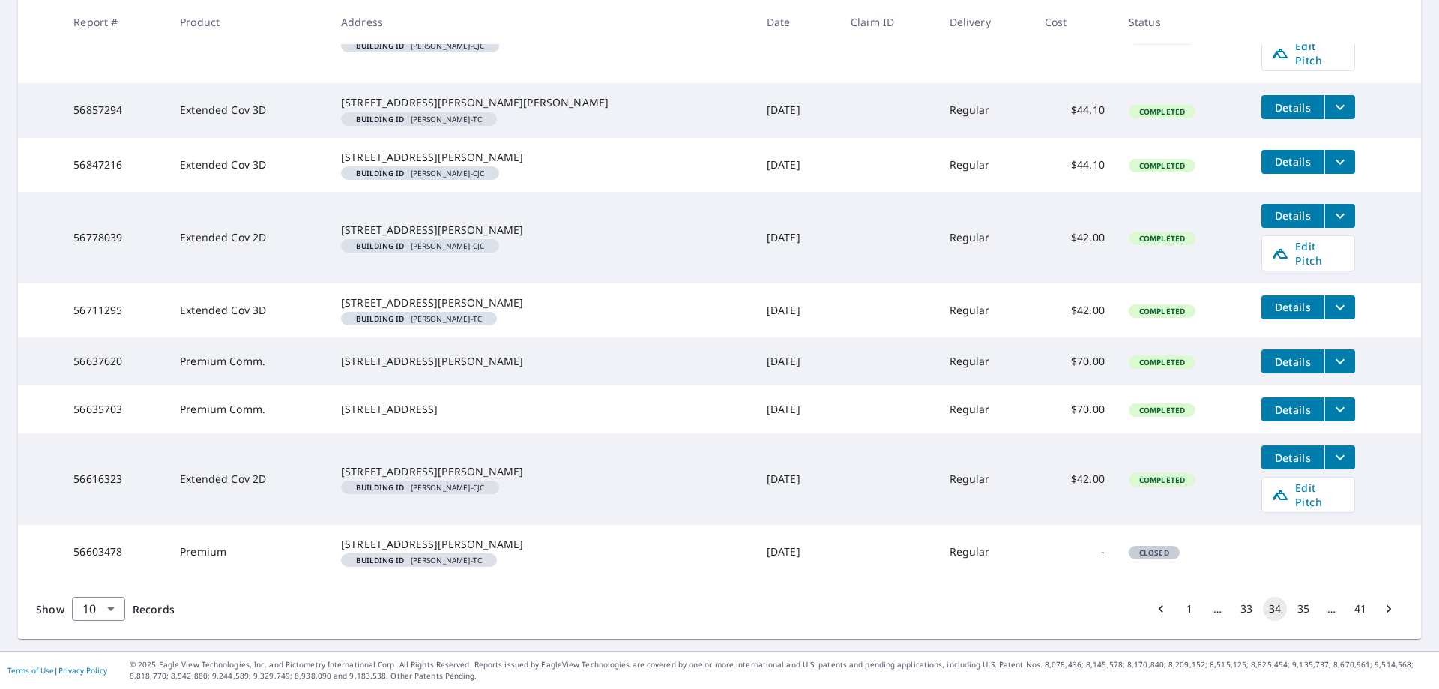
scroll to position [450, 0]
click at [1154, 611] on icon "Go to previous page" at bounding box center [1161, 608] width 15 height 15
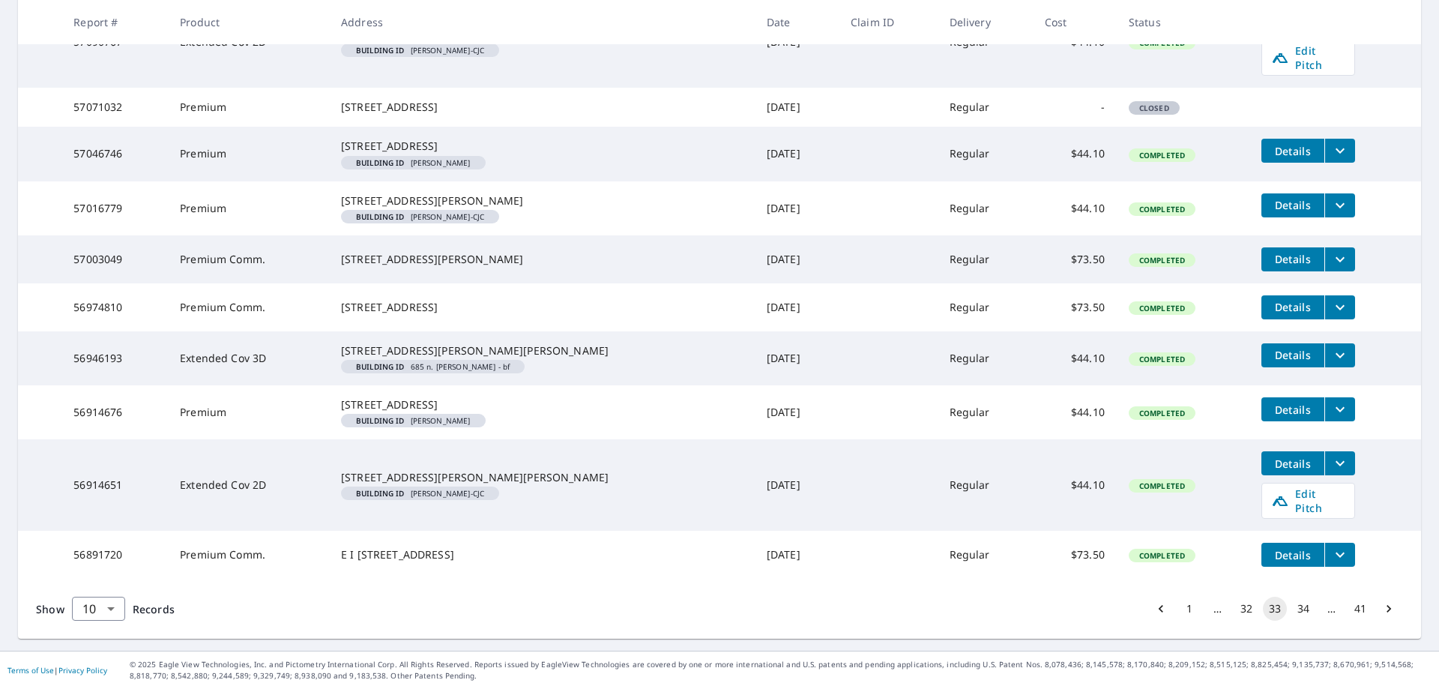
scroll to position [404, 0]
click at [1154, 614] on icon "Go to previous page" at bounding box center [1161, 608] width 15 height 15
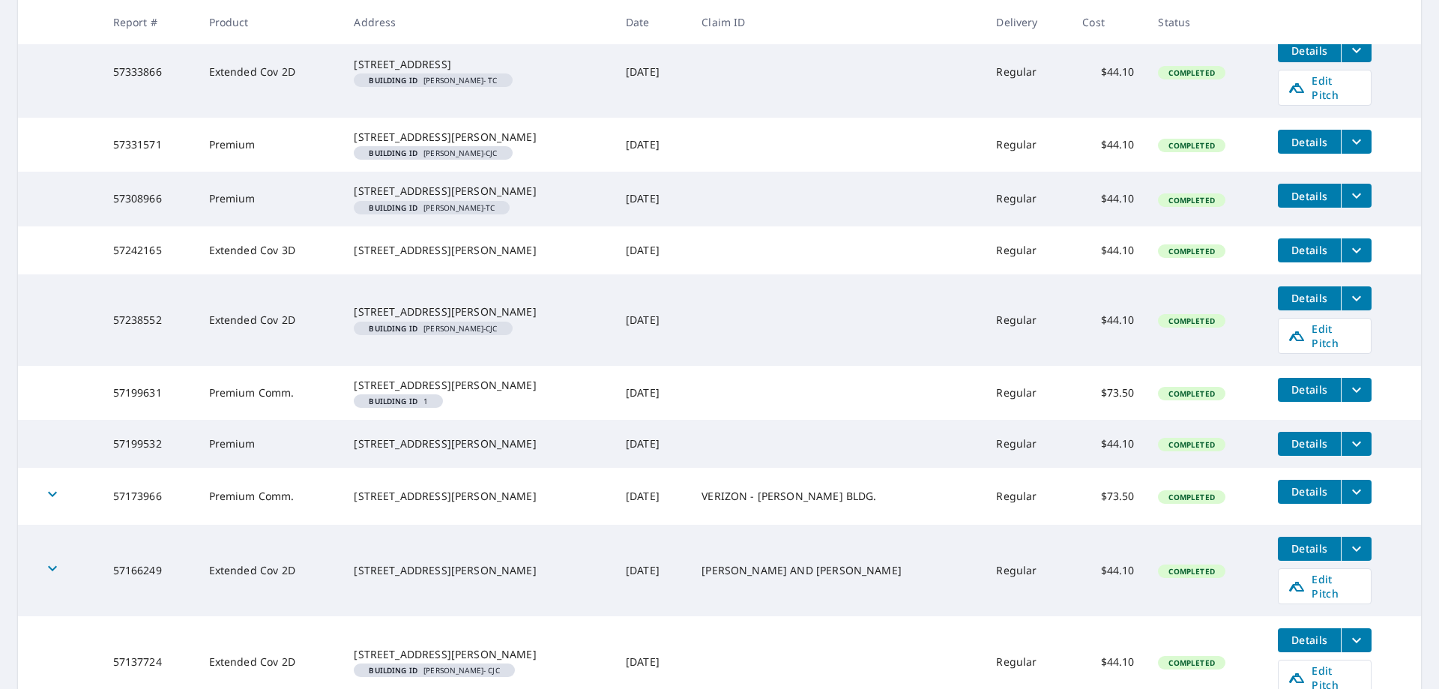
scroll to position [450, 0]
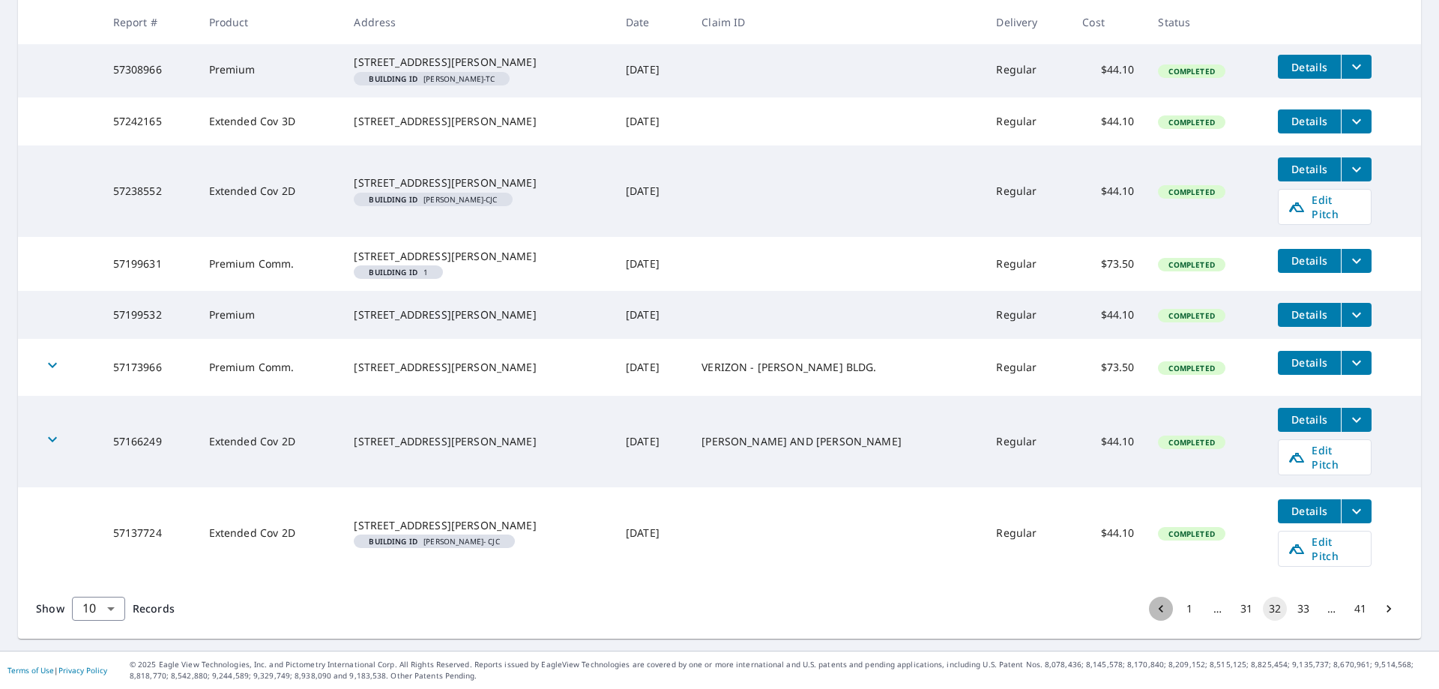
click at [1154, 612] on icon "Go to previous page" at bounding box center [1161, 608] width 15 height 15
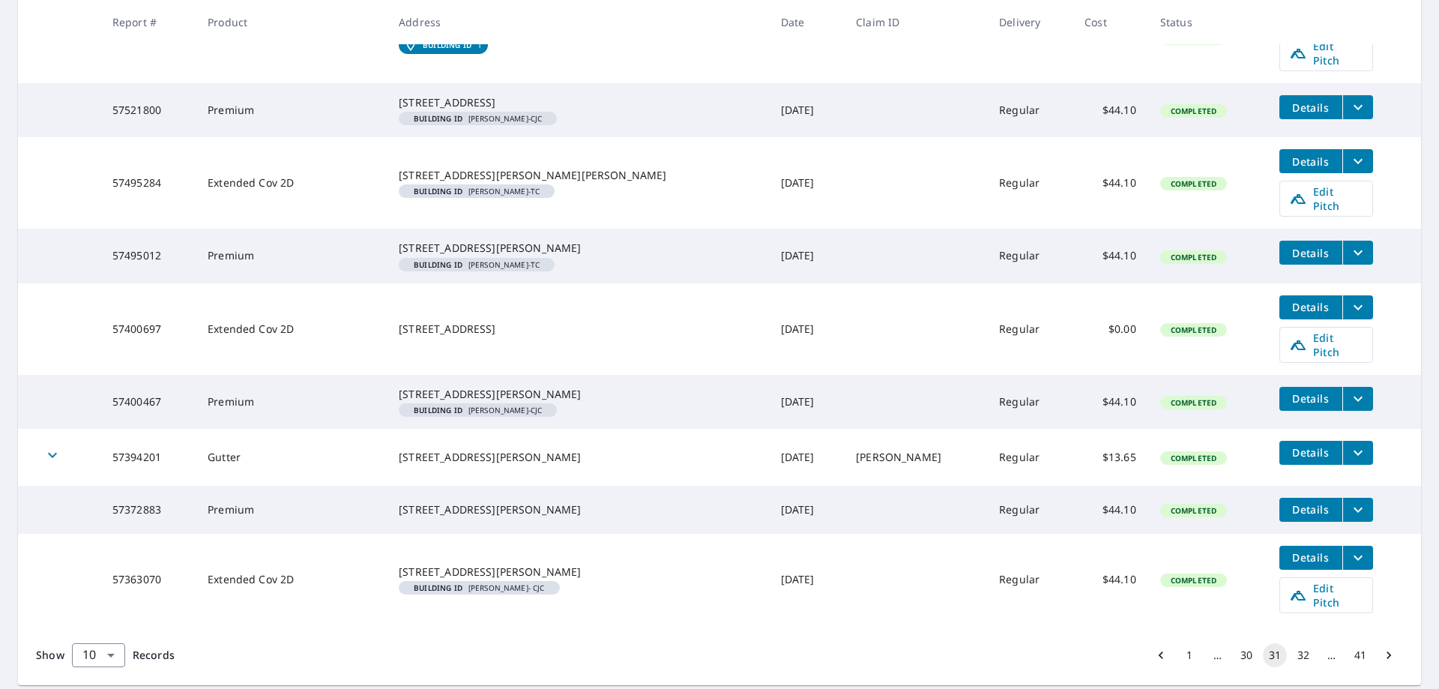
scroll to position [468, 0]
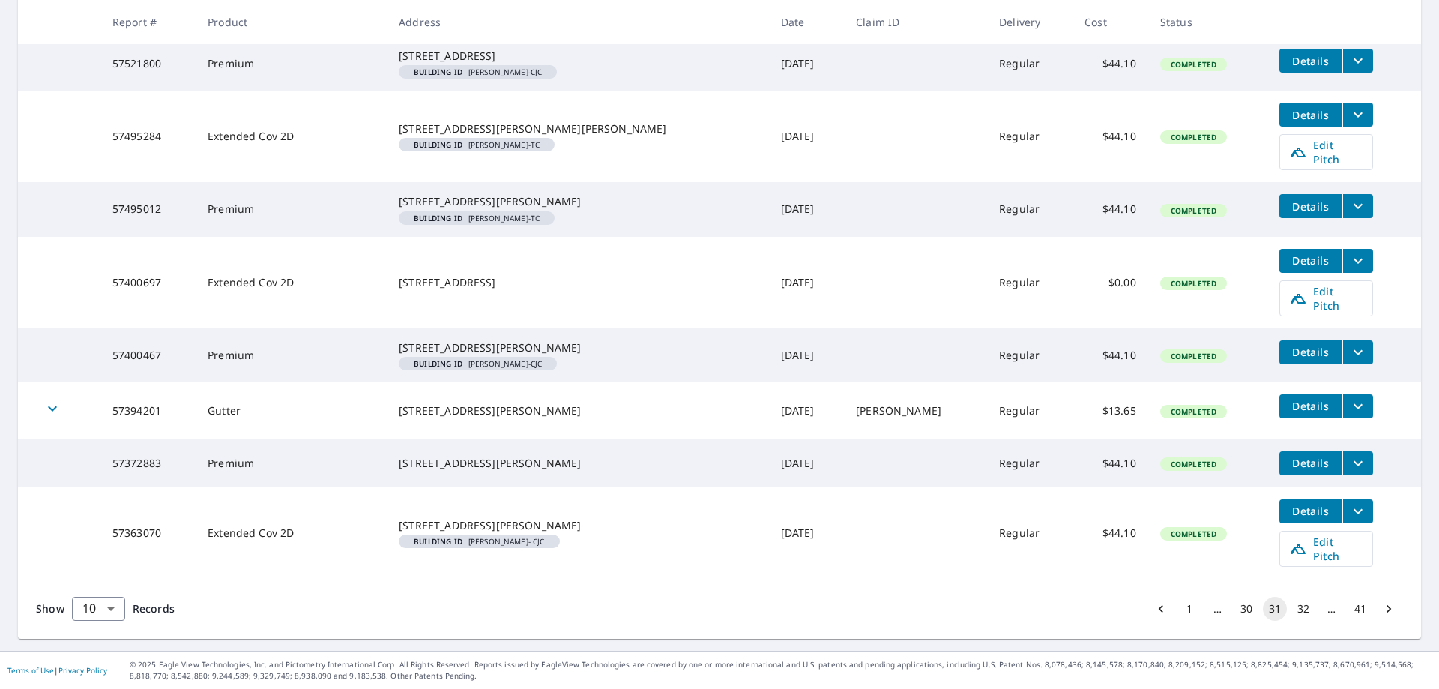
click at [1206, 610] on div "…" at bounding box center [1218, 608] width 24 height 15
click at [1154, 611] on icon "Go to previous page" at bounding box center [1161, 608] width 15 height 15
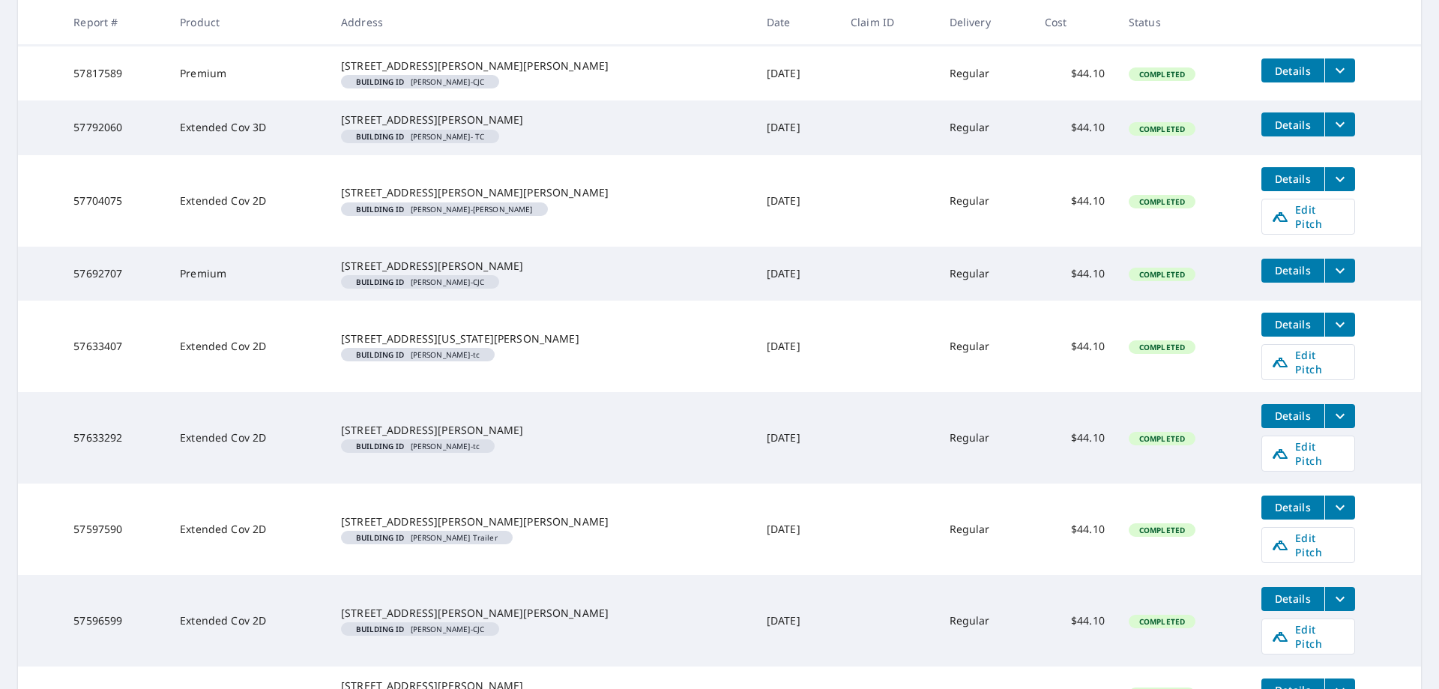
scroll to position [489, 0]
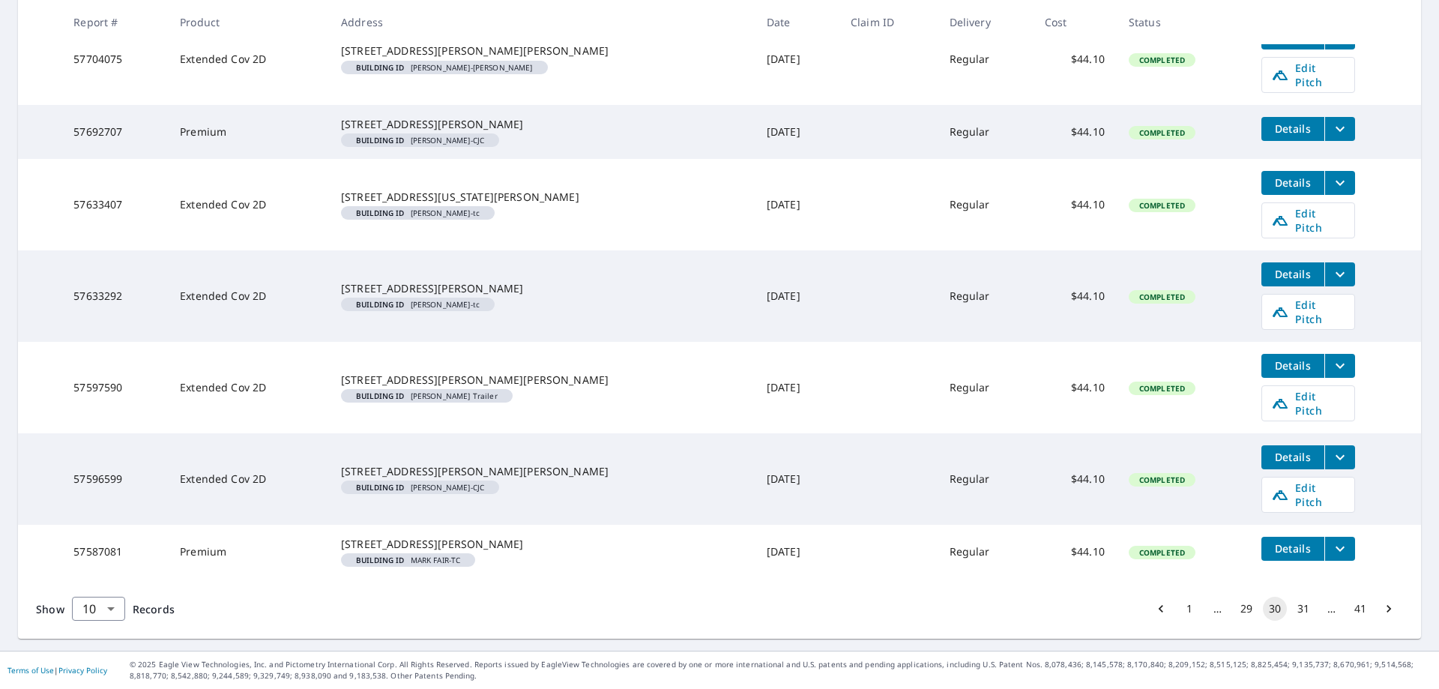
click at [1235, 608] on button "29" at bounding box center [1247, 609] width 24 height 24
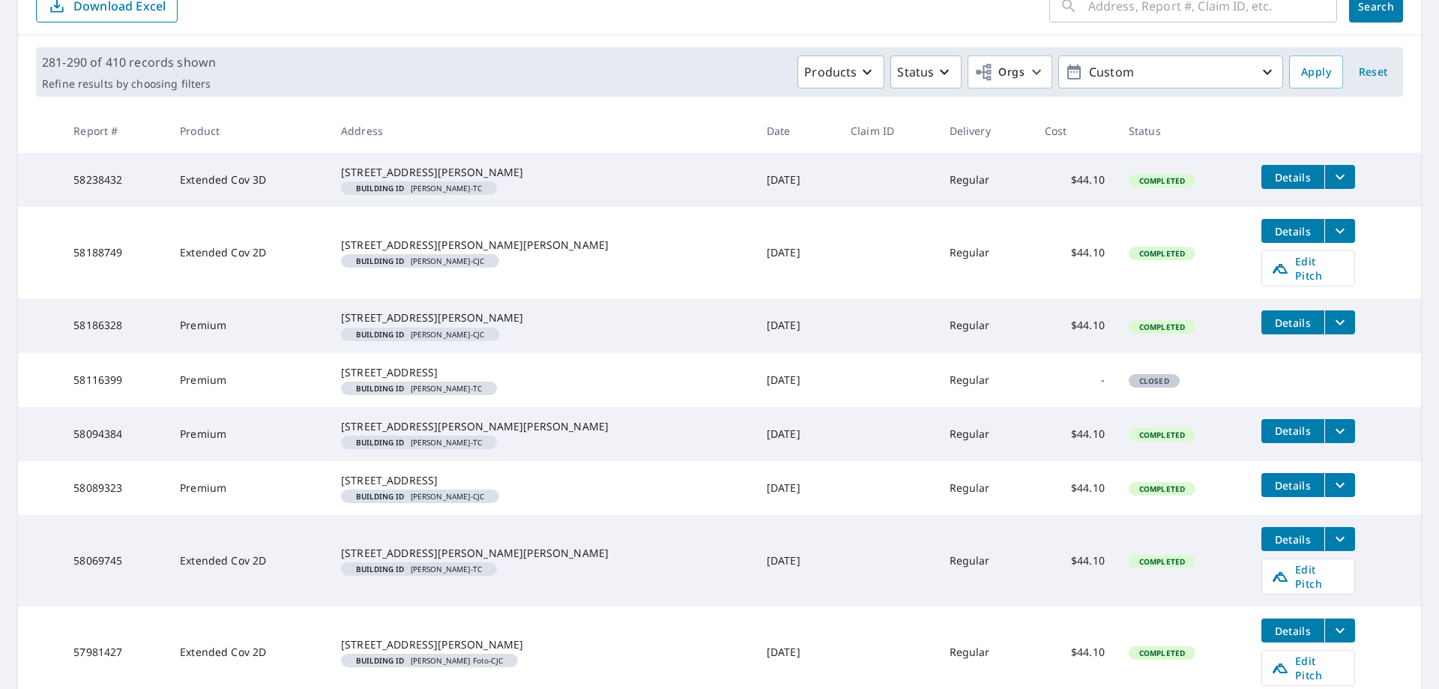
scroll to position [465, 0]
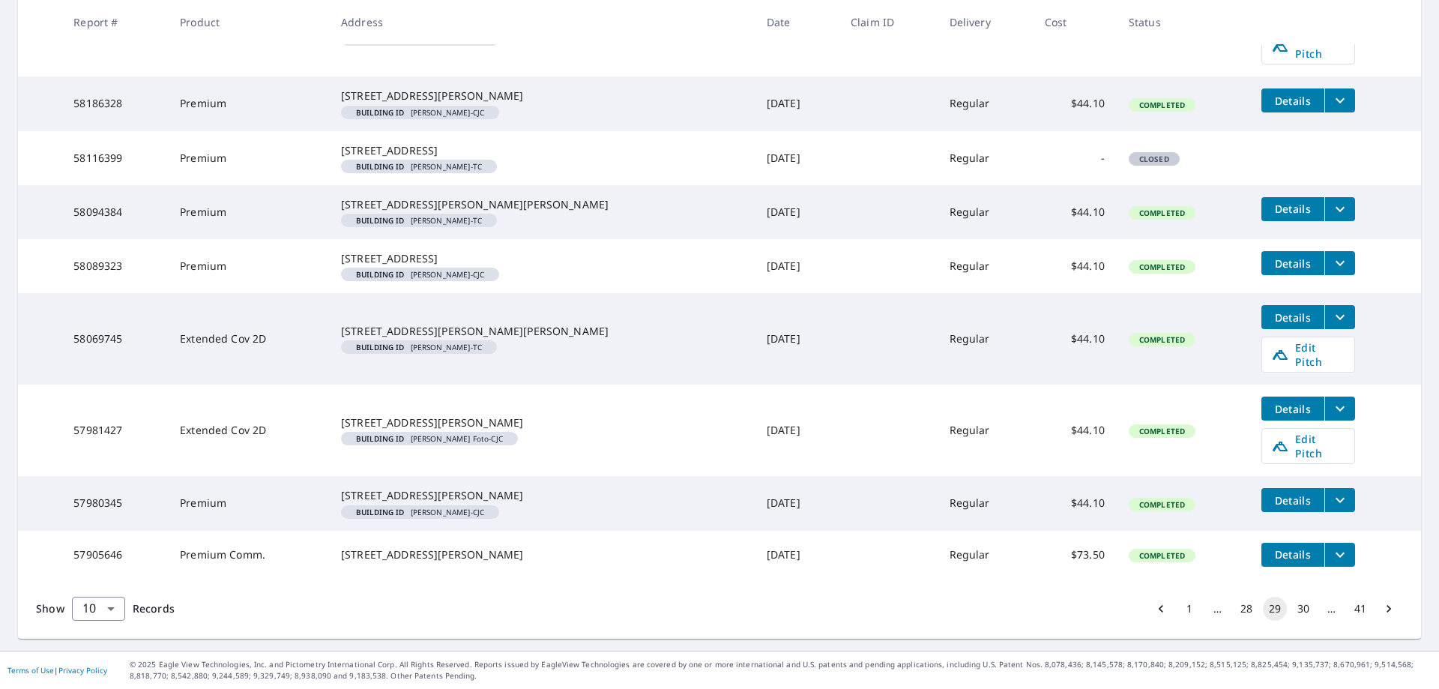
click at [1154, 614] on icon "Go to previous page" at bounding box center [1161, 608] width 15 height 15
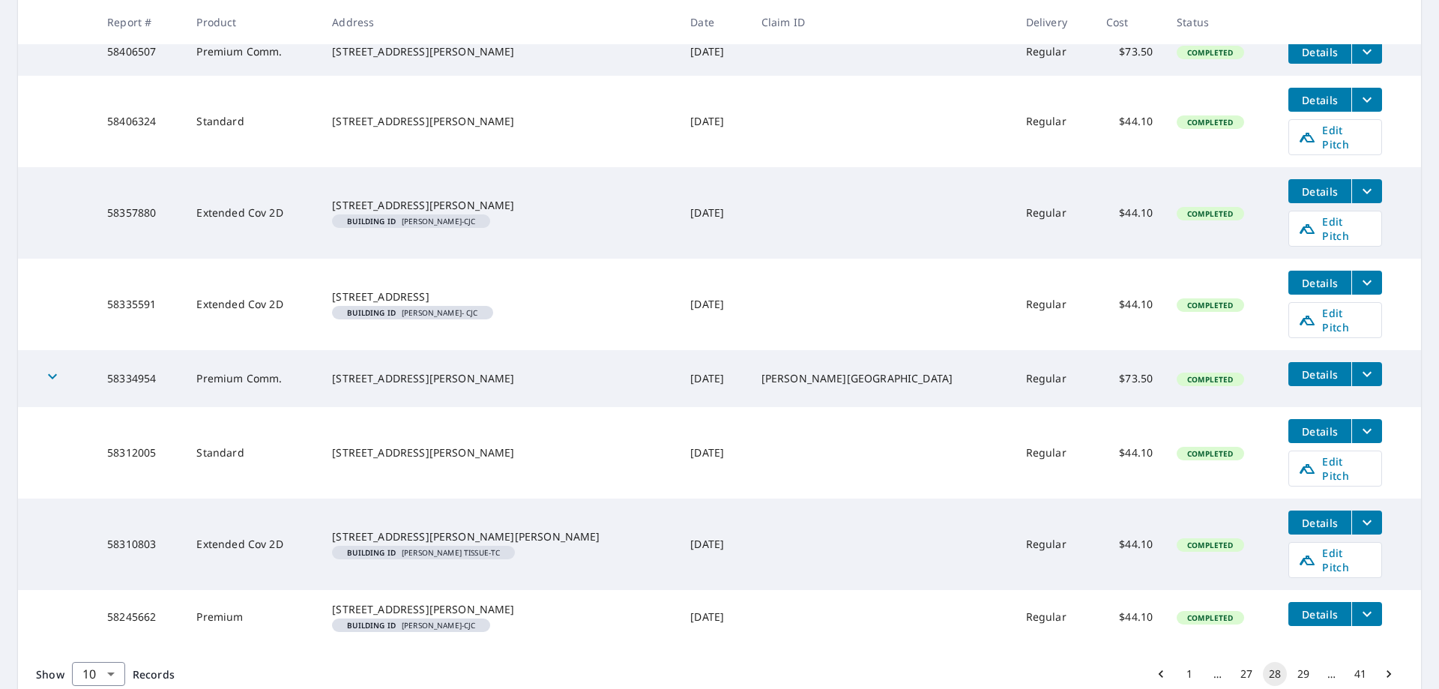
scroll to position [476, 0]
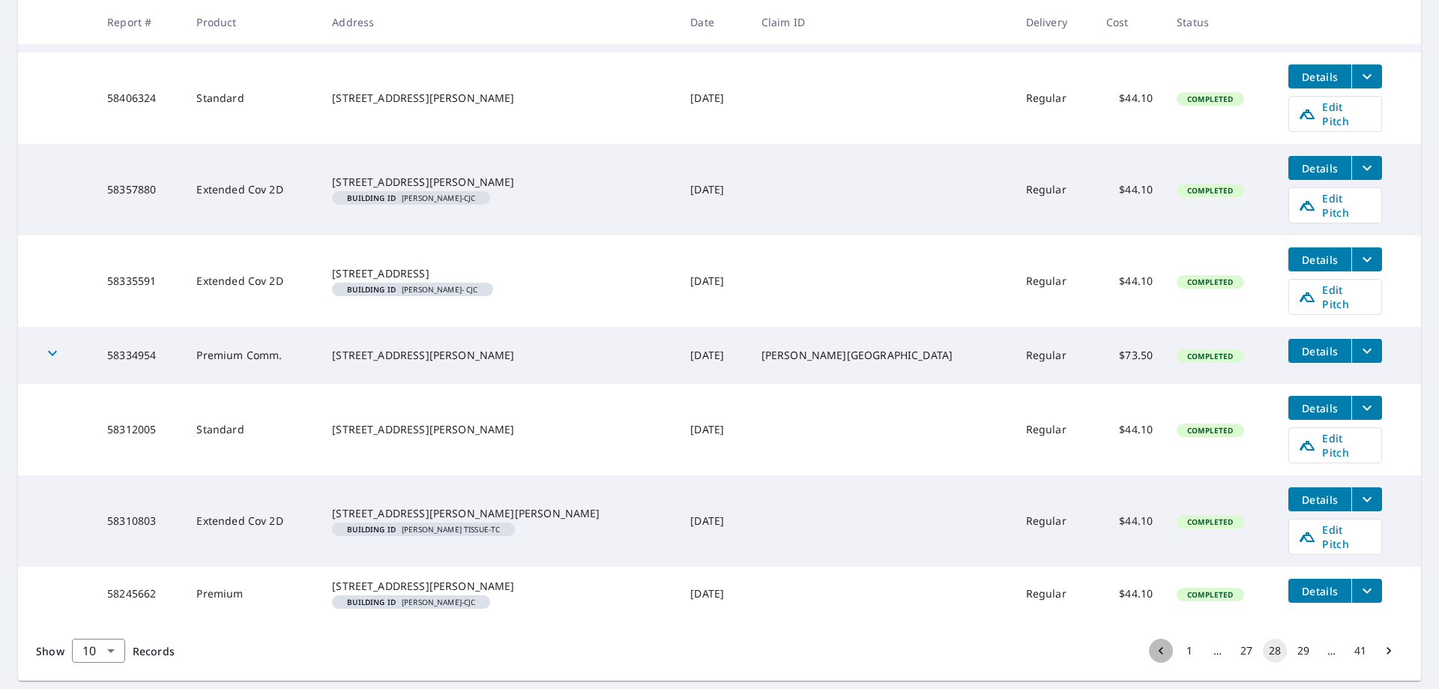
click at [1154, 643] on icon "Go to previous page" at bounding box center [1161, 650] width 15 height 15
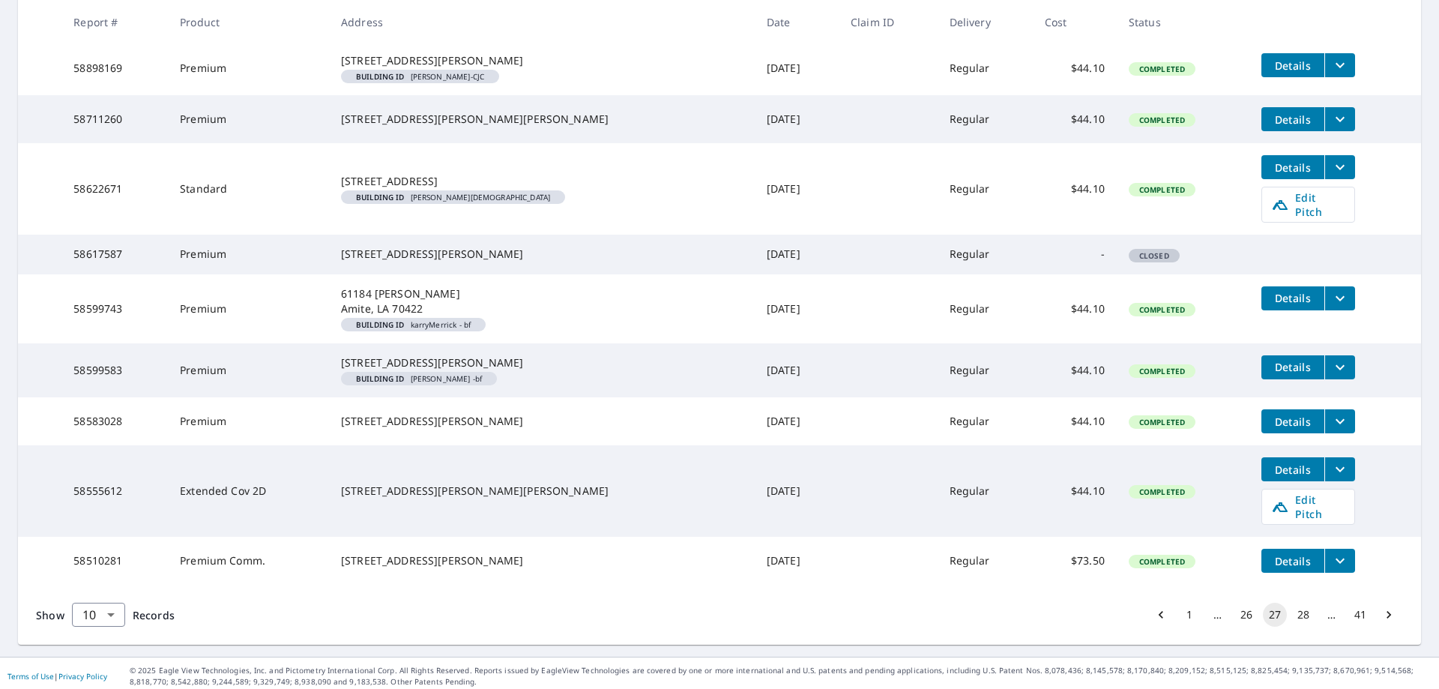
scroll to position [404, 0]
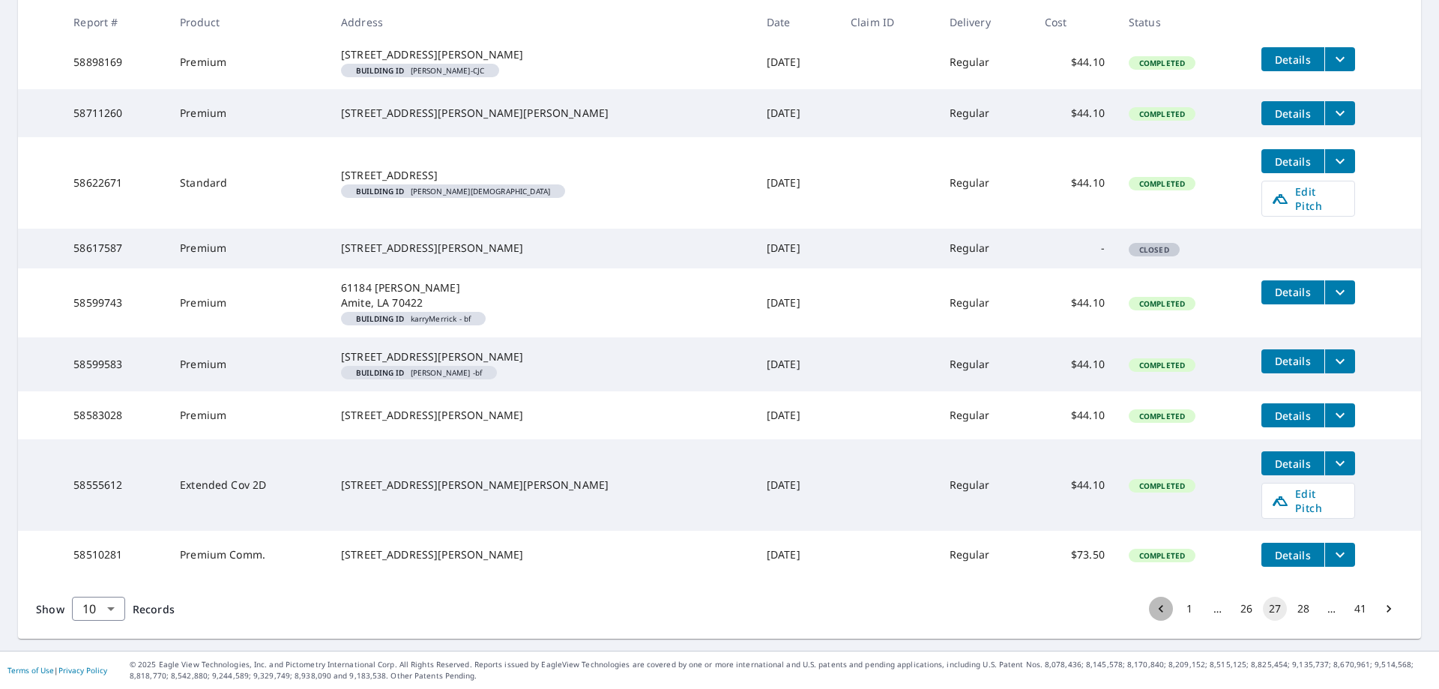
click at [1154, 616] on icon "Go to previous page" at bounding box center [1161, 608] width 15 height 15
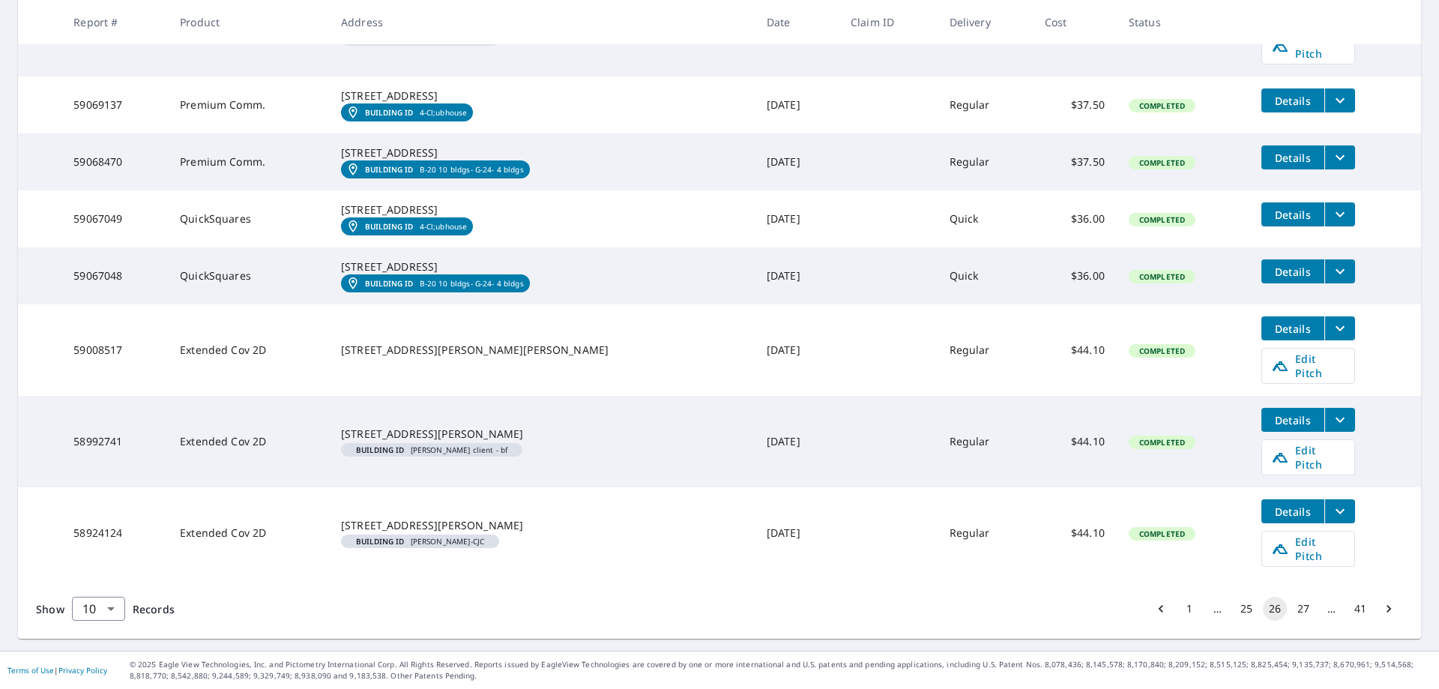
scroll to position [488, 0]
click at [1154, 610] on icon "Go to previous page" at bounding box center [1161, 608] width 15 height 15
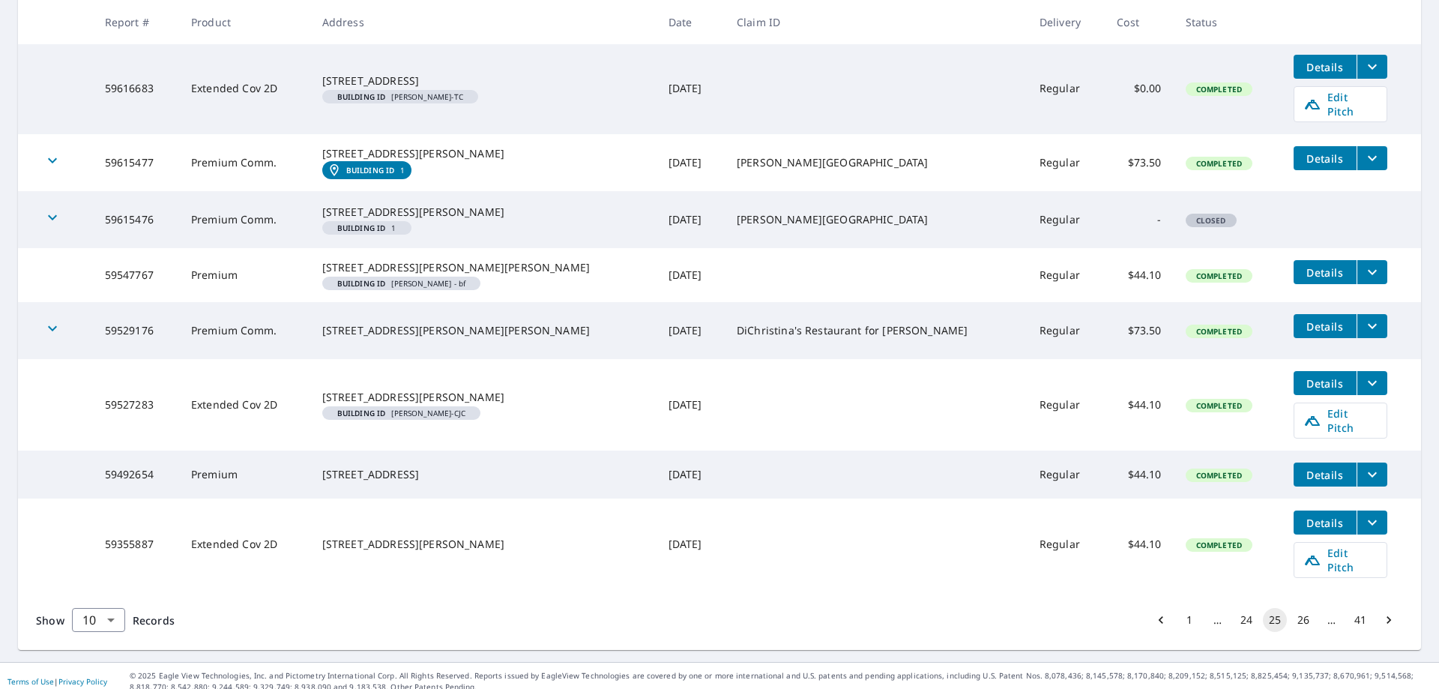
scroll to position [453, 0]
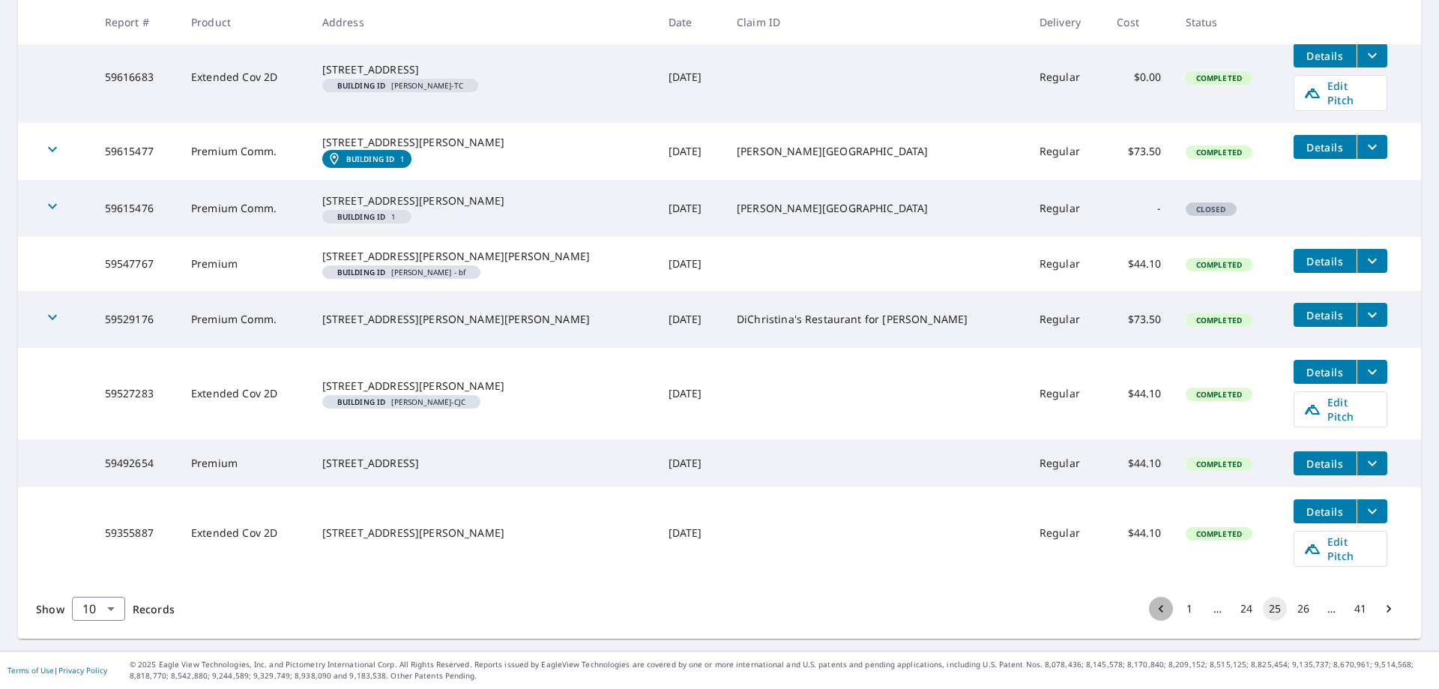
click at [1154, 610] on icon "Go to previous page" at bounding box center [1161, 608] width 15 height 15
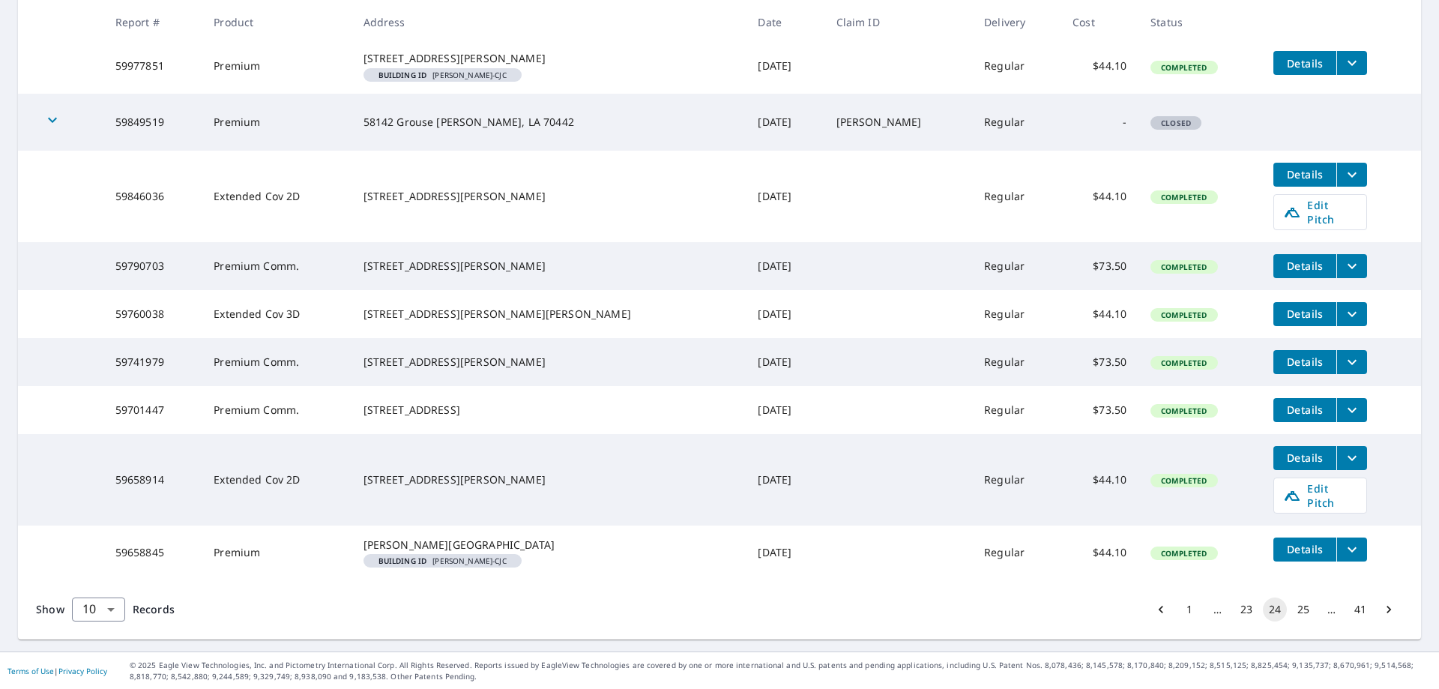
scroll to position [396, 0]
click at [1154, 609] on icon "Go to previous page" at bounding box center [1161, 608] width 15 height 15
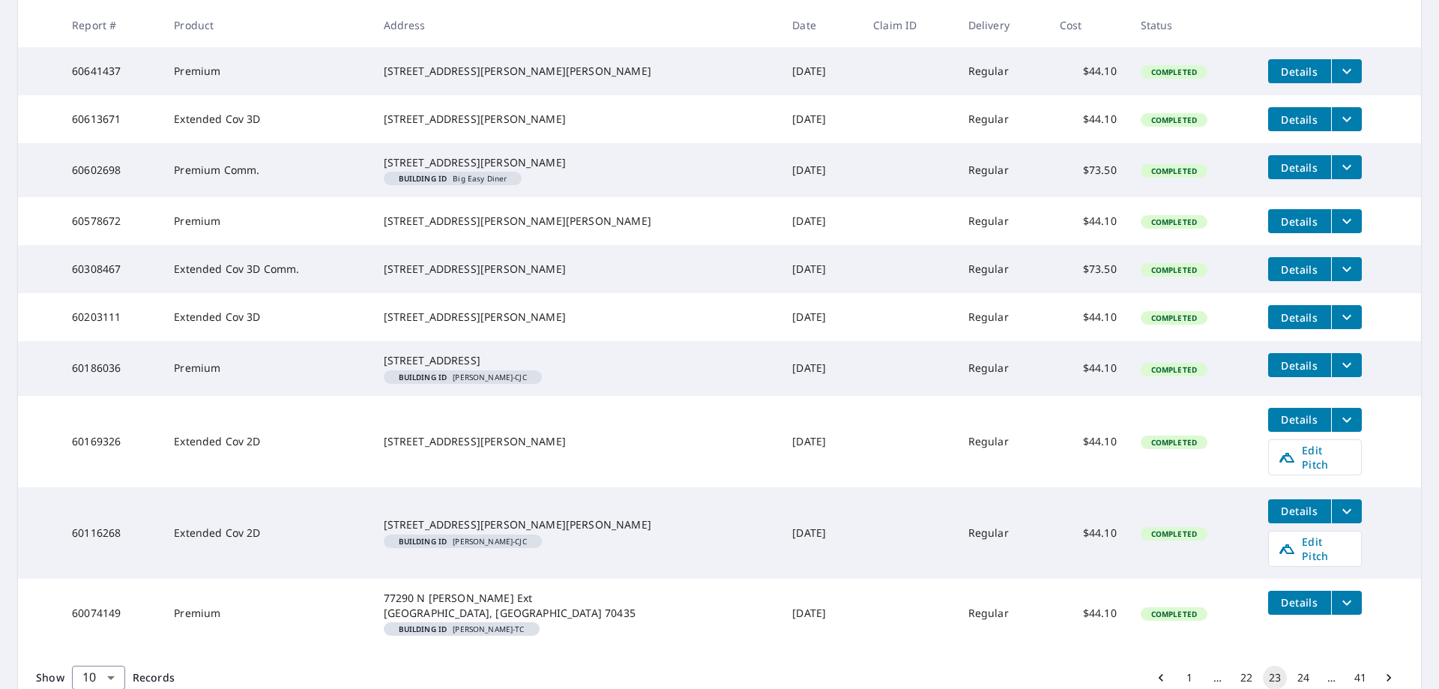
scroll to position [393, 0]
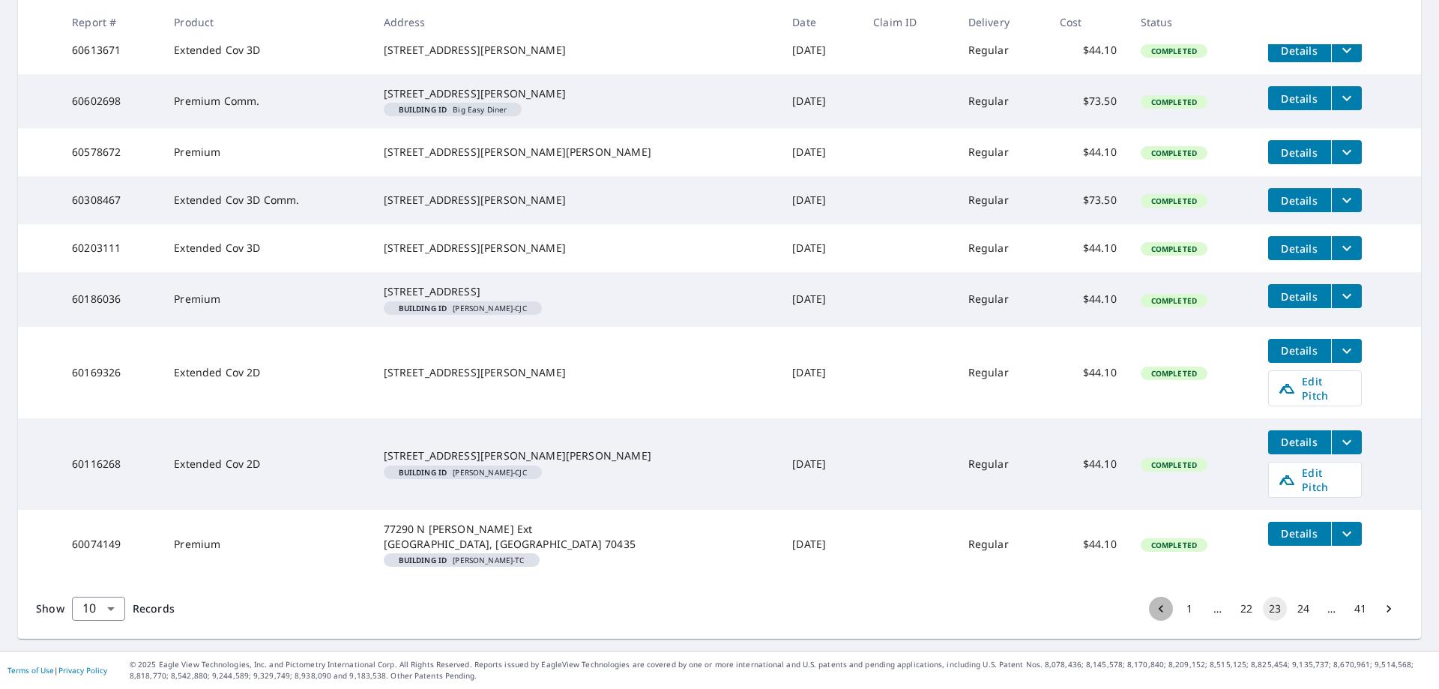
click at [1154, 609] on icon "Go to previous page" at bounding box center [1161, 608] width 15 height 15
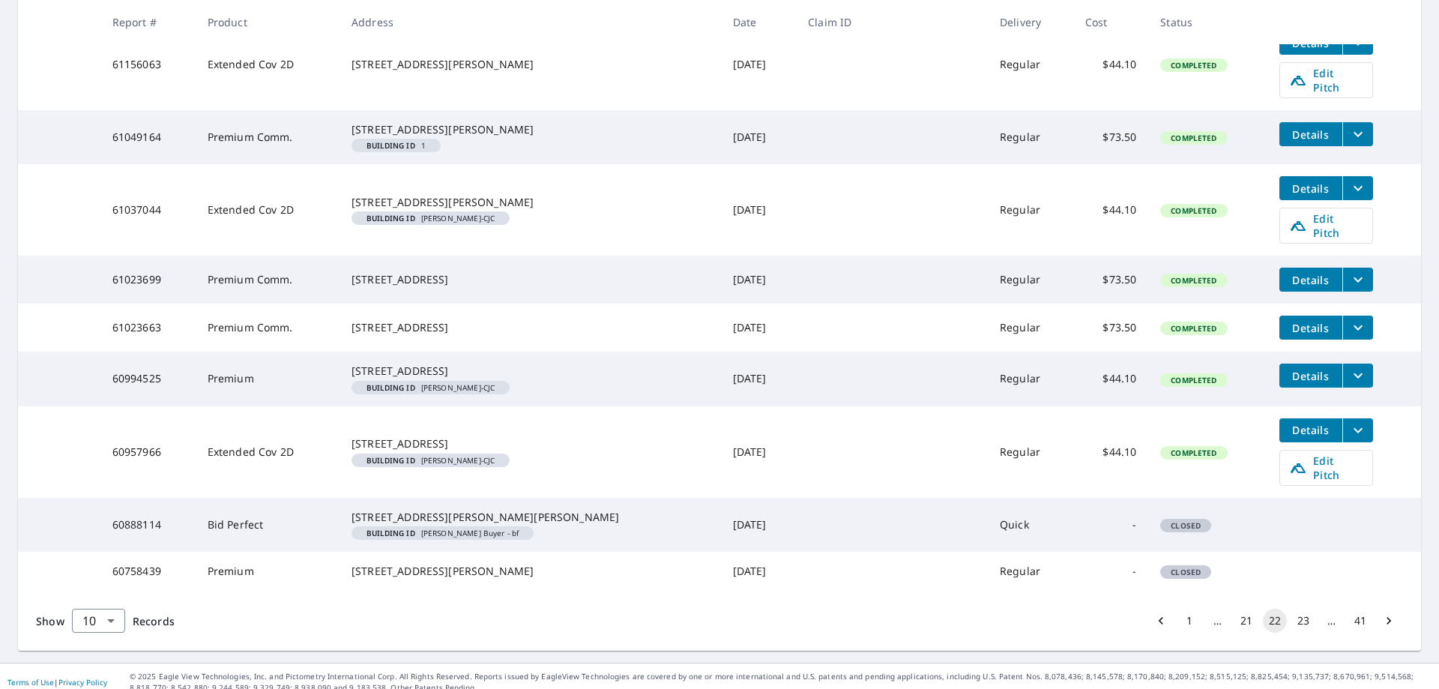
scroll to position [423, 0]
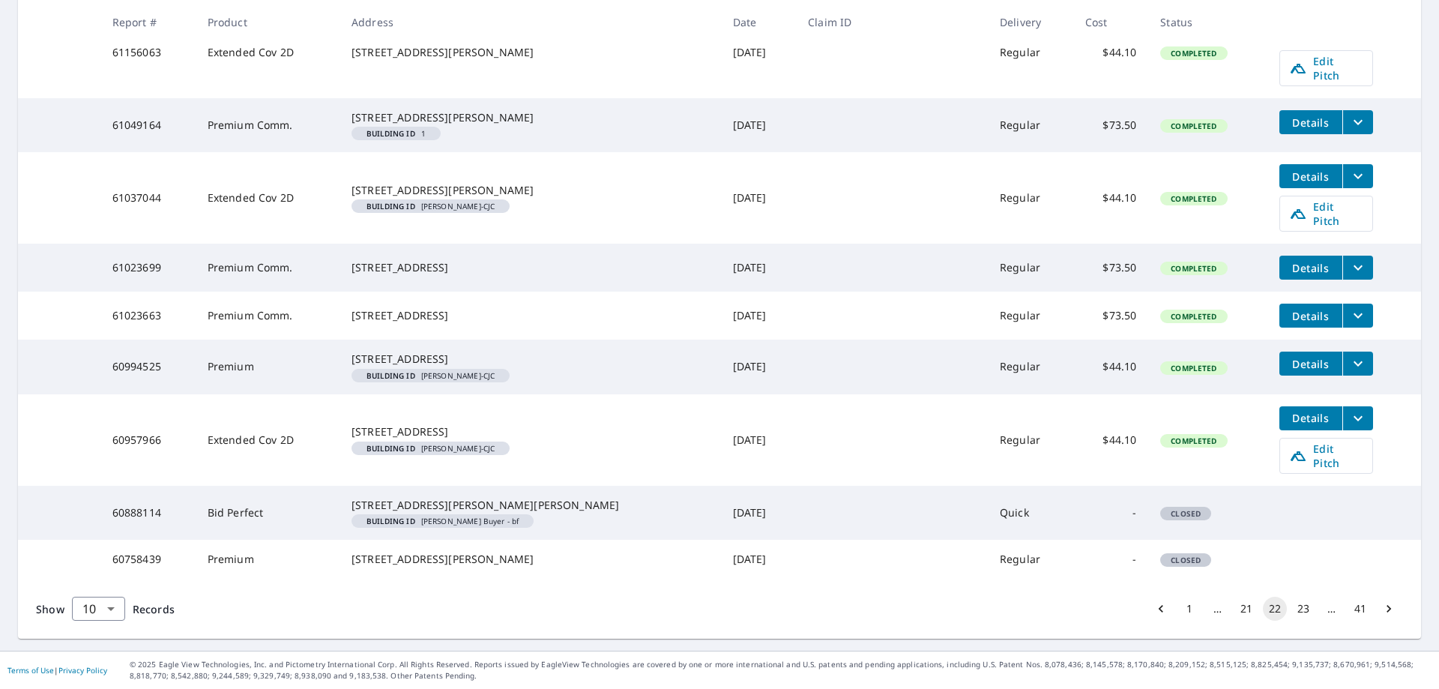
click at [1154, 612] on icon "Go to previous page" at bounding box center [1161, 608] width 15 height 15
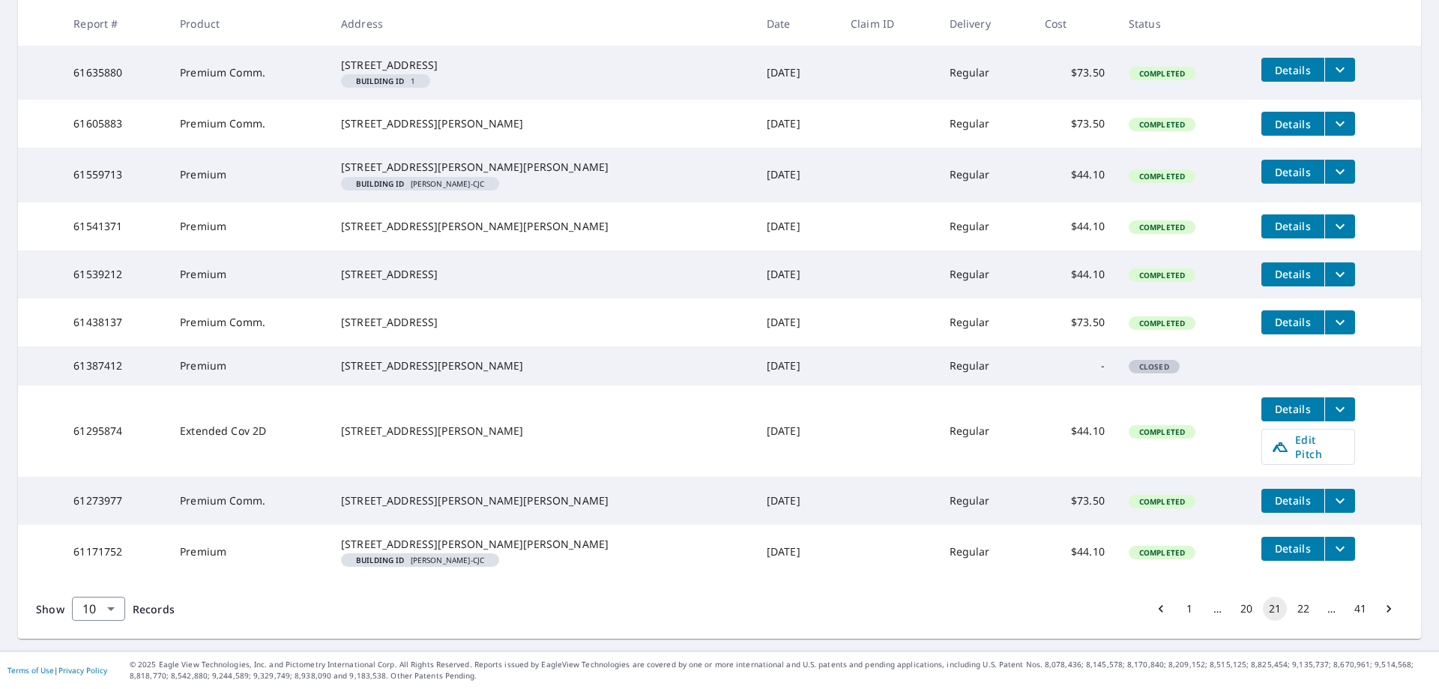
scroll to position [366, 0]
click at [1154, 609] on icon "Go to previous page" at bounding box center [1161, 608] width 15 height 15
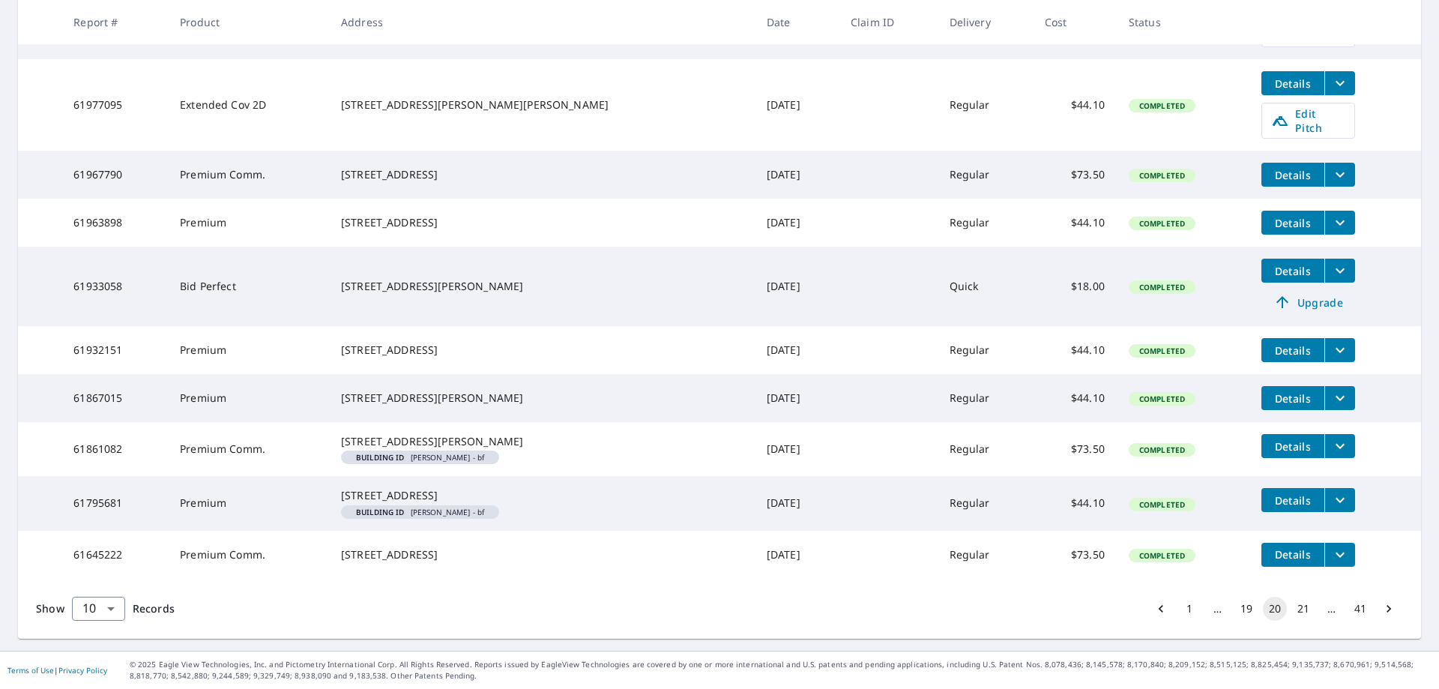
scroll to position [403, 0]
click at [1291, 606] on button "21" at bounding box center [1303, 609] width 24 height 24
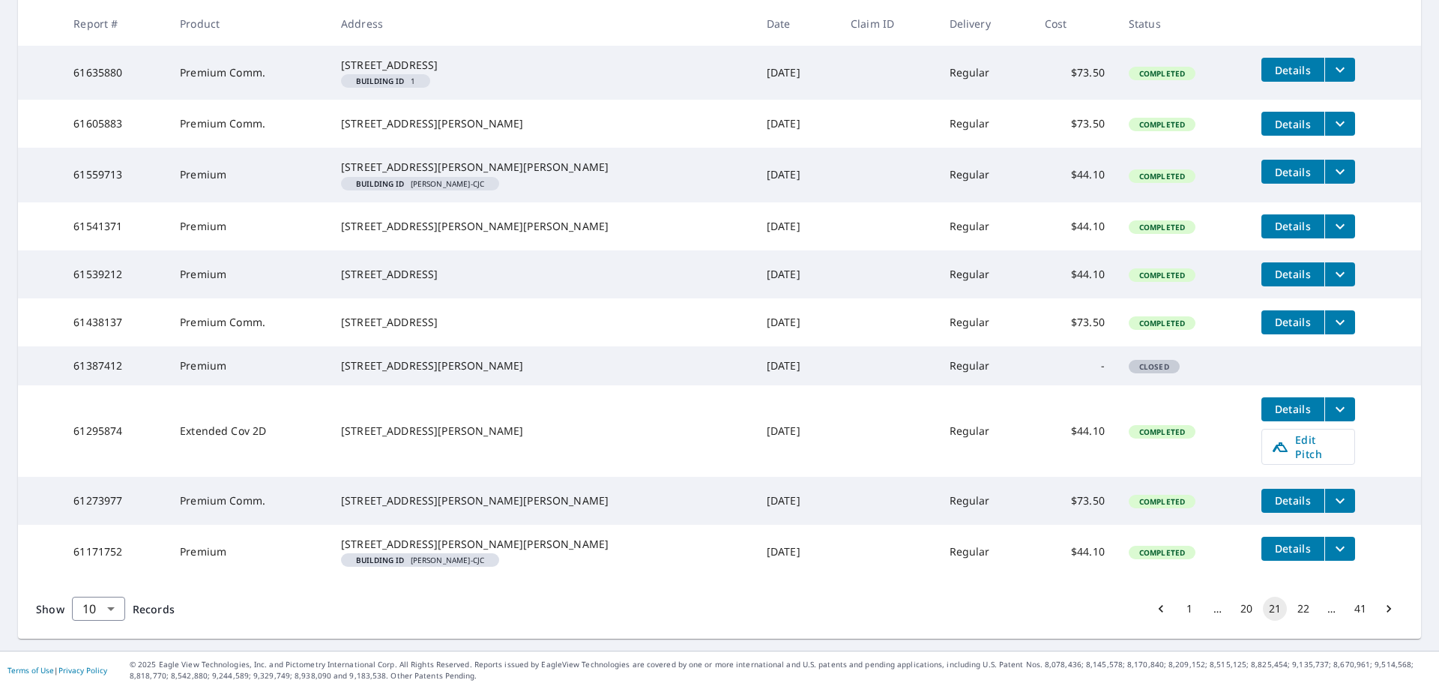
scroll to position [366, 0]
click at [1291, 612] on button "22" at bounding box center [1303, 609] width 24 height 24
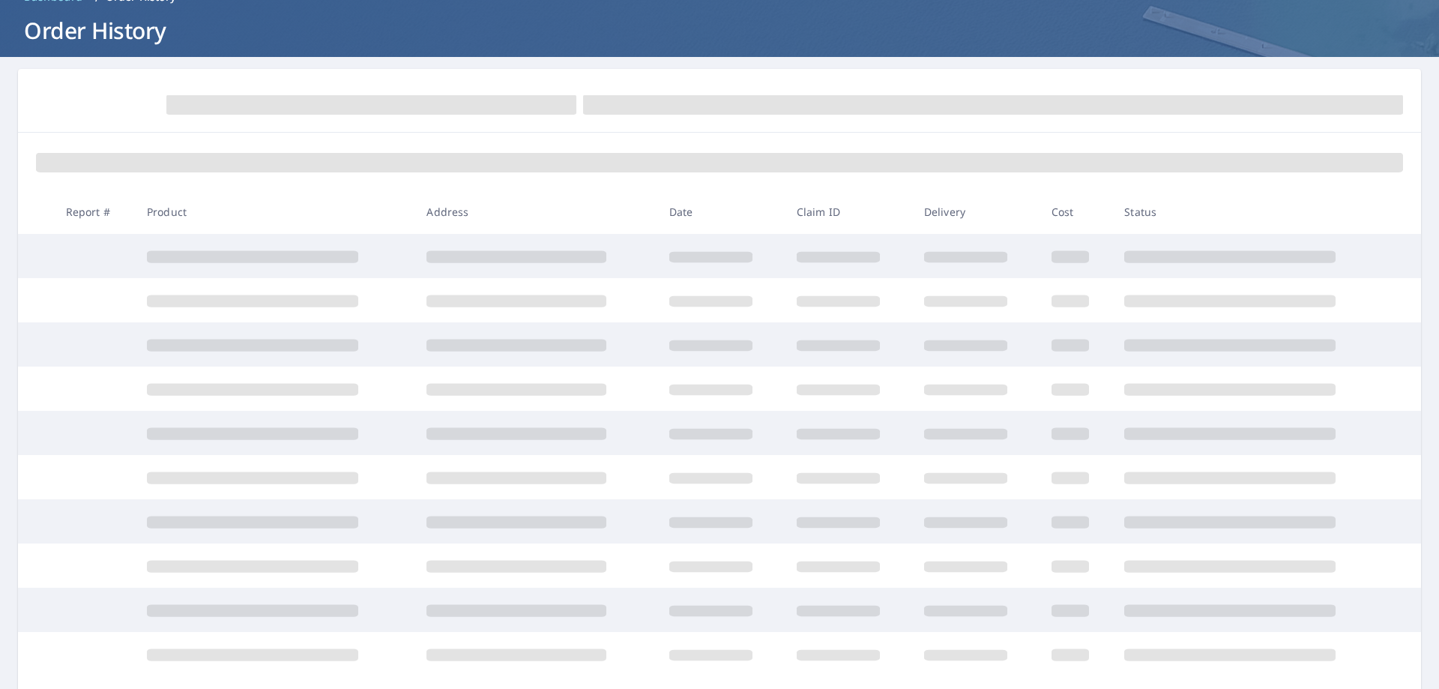
scroll to position [179, 0]
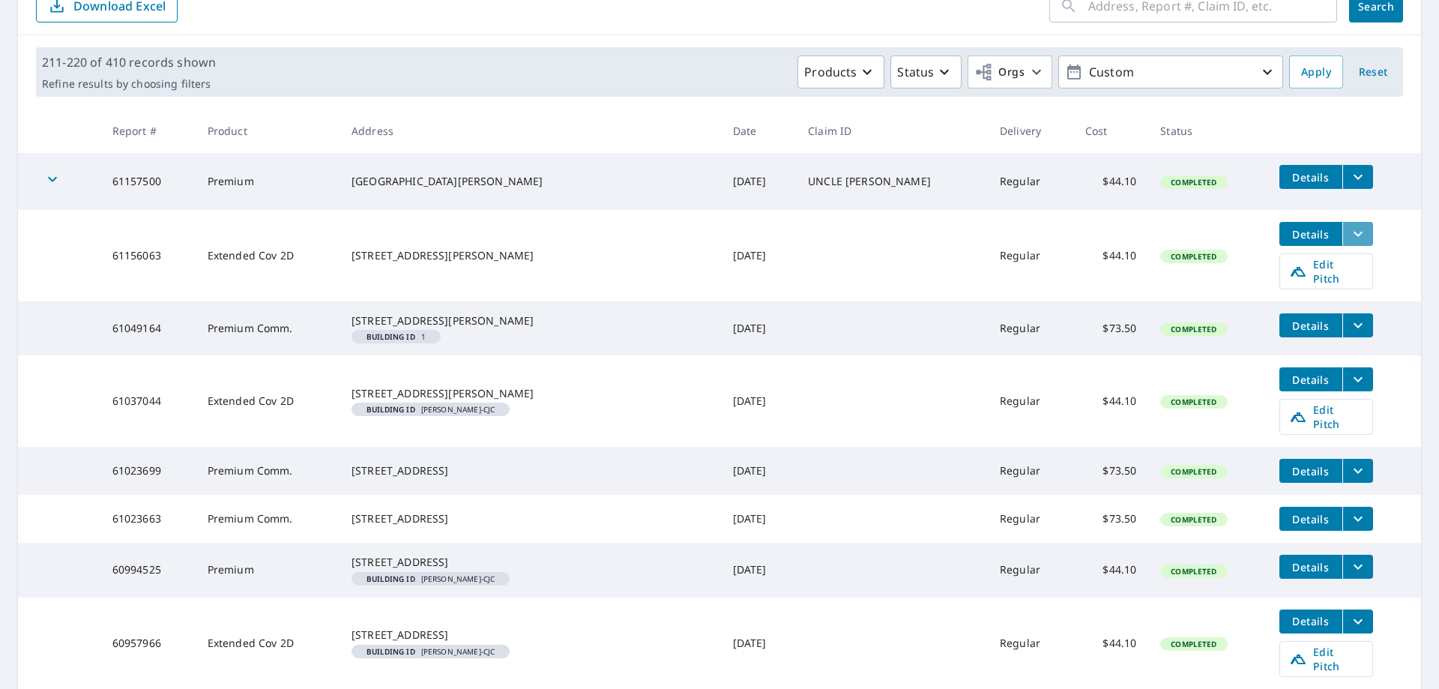
click at [1348, 228] on button "filesDropdownBtn-61156063" at bounding box center [1357, 234] width 31 height 24
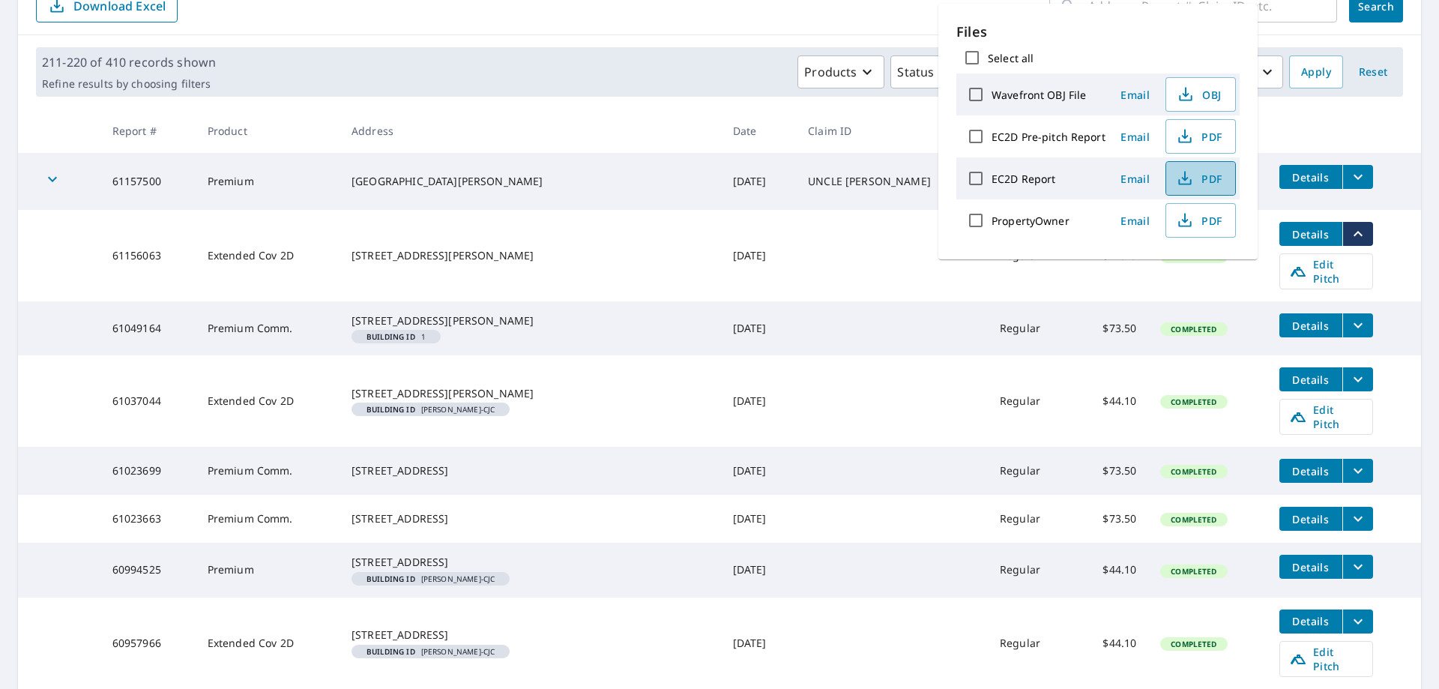
click at [1198, 178] on span "PDF" at bounding box center [1199, 178] width 48 height 18
